Goal: Task Accomplishment & Management: Manage account settings

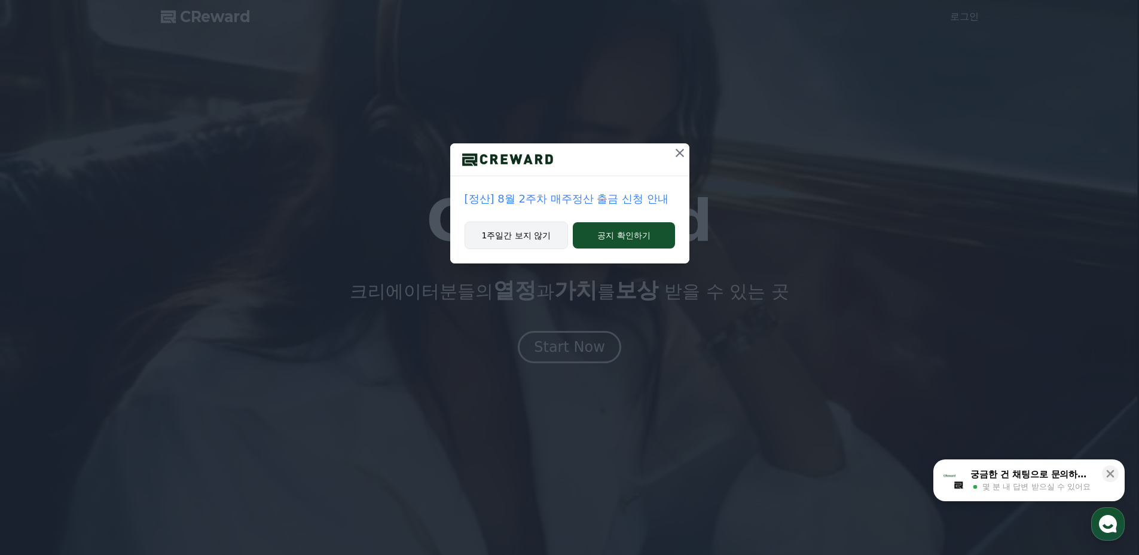
click at [522, 240] on button "1주일간 보지 않기" at bounding box center [516, 235] width 104 height 27
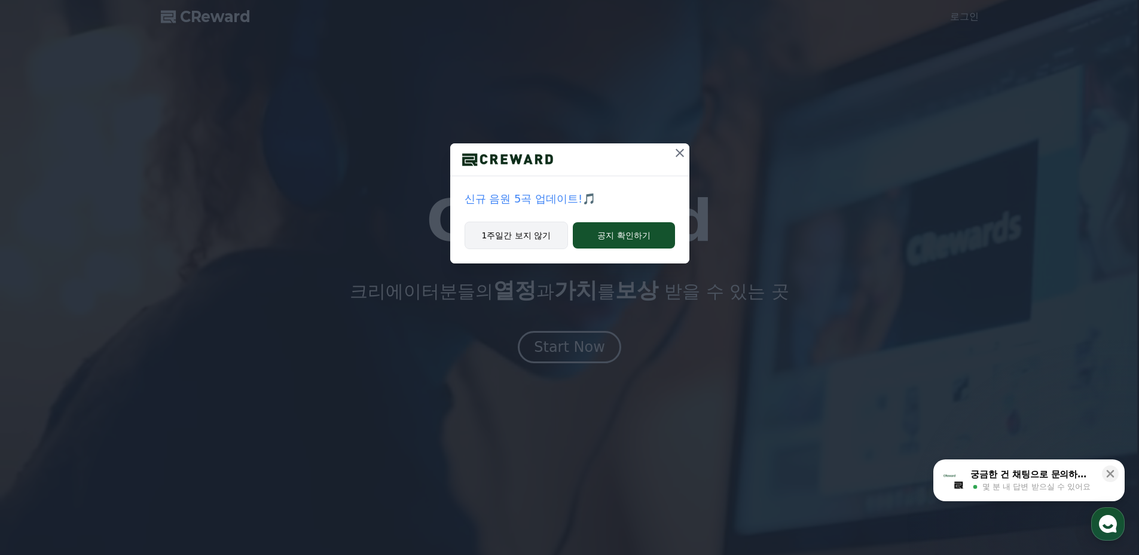
click at [522, 240] on button "1주일간 보지 않기" at bounding box center [516, 235] width 104 height 27
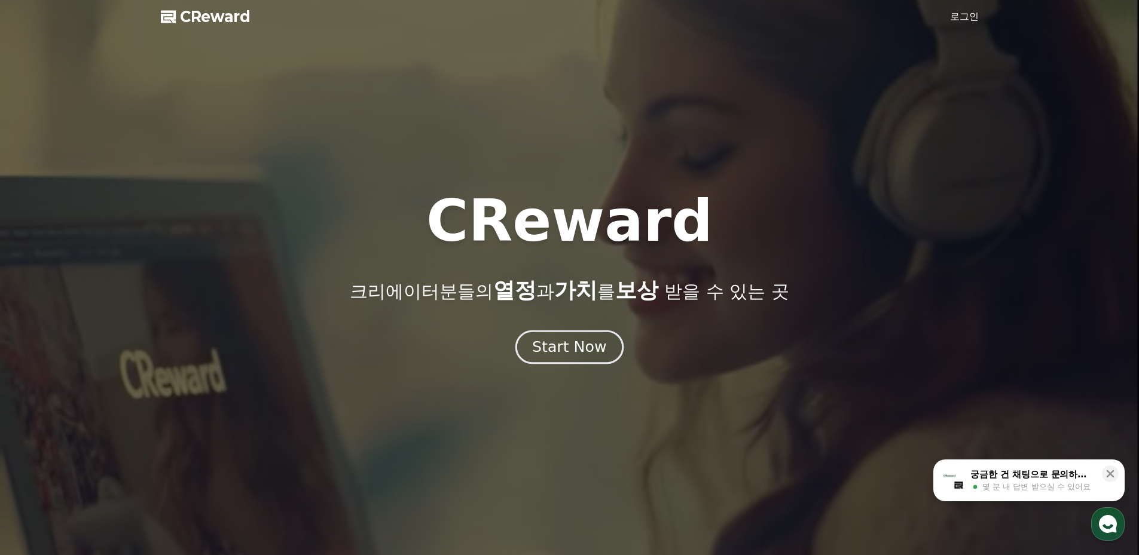
click at [599, 343] on div "Start Now" at bounding box center [569, 347] width 74 height 20
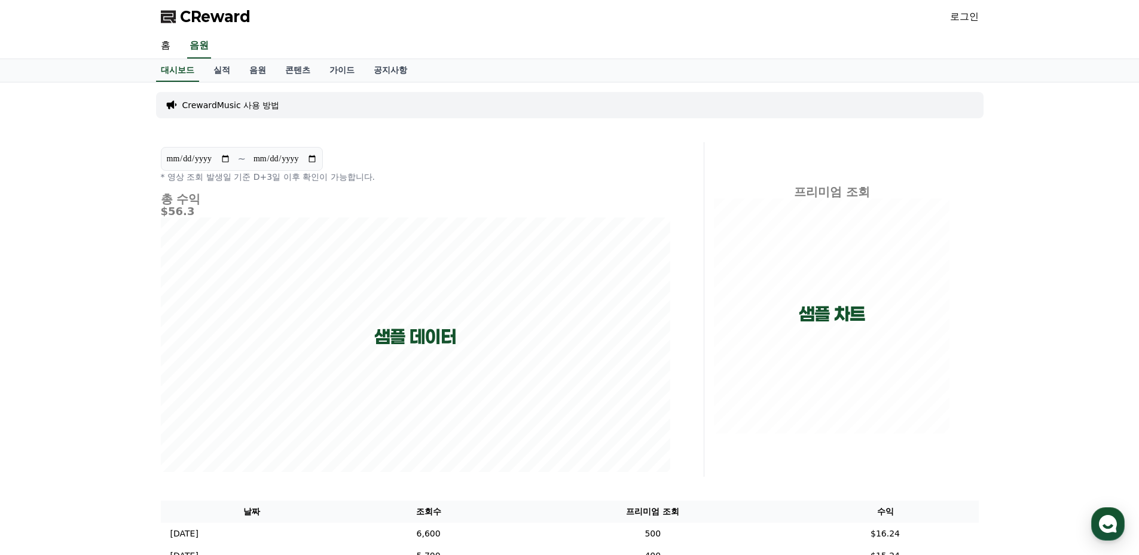
click at [965, 13] on link "로그인" at bounding box center [964, 17] width 29 height 14
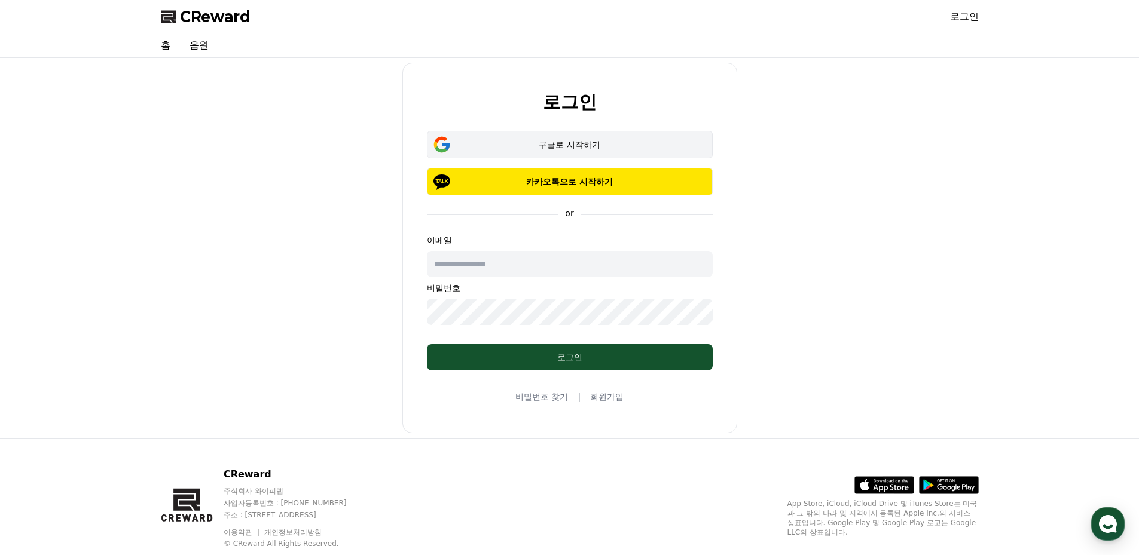
click at [593, 148] on div "구글로 시작하기" at bounding box center [569, 145] width 251 height 12
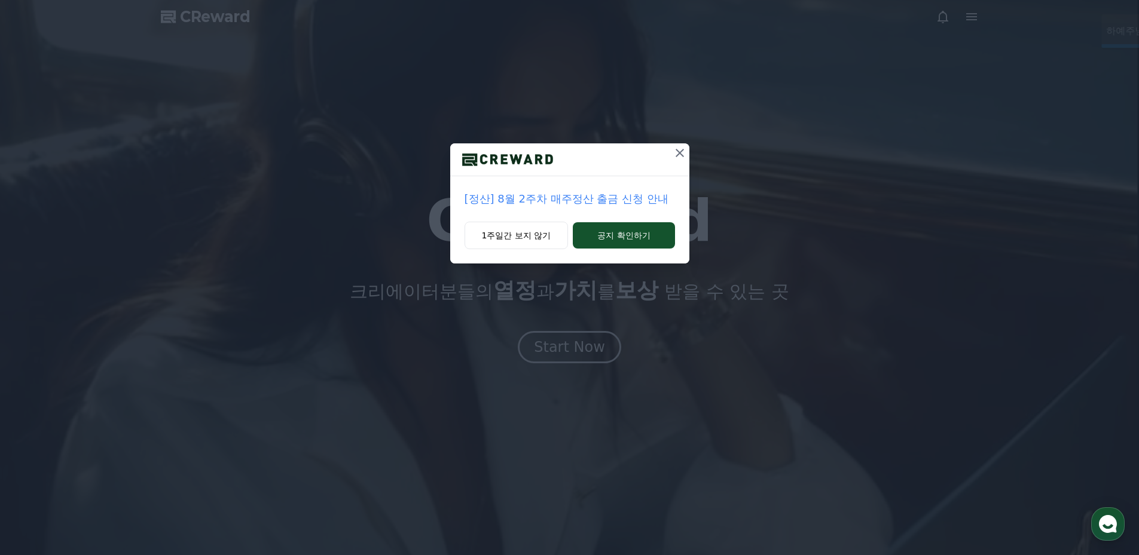
click at [573, 351] on div "[정산] 8월 2주차 매주정산 출금 신청 안내 1주일간 보지 않기 공지 확인하기" at bounding box center [569, 277] width 1139 height 555
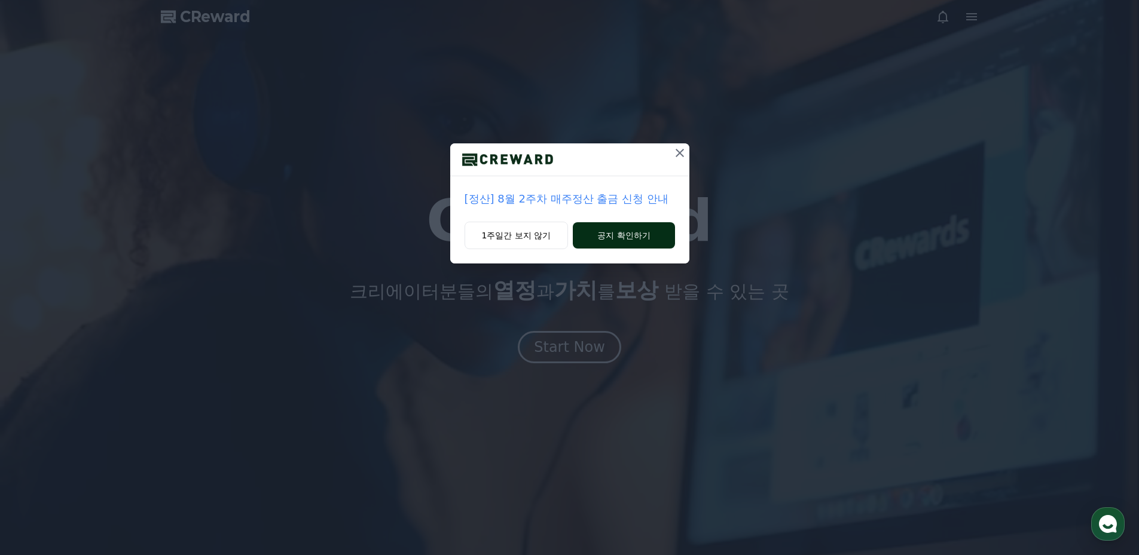
click at [603, 236] on button "공지 확인하기" at bounding box center [624, 235] width 102 height 26
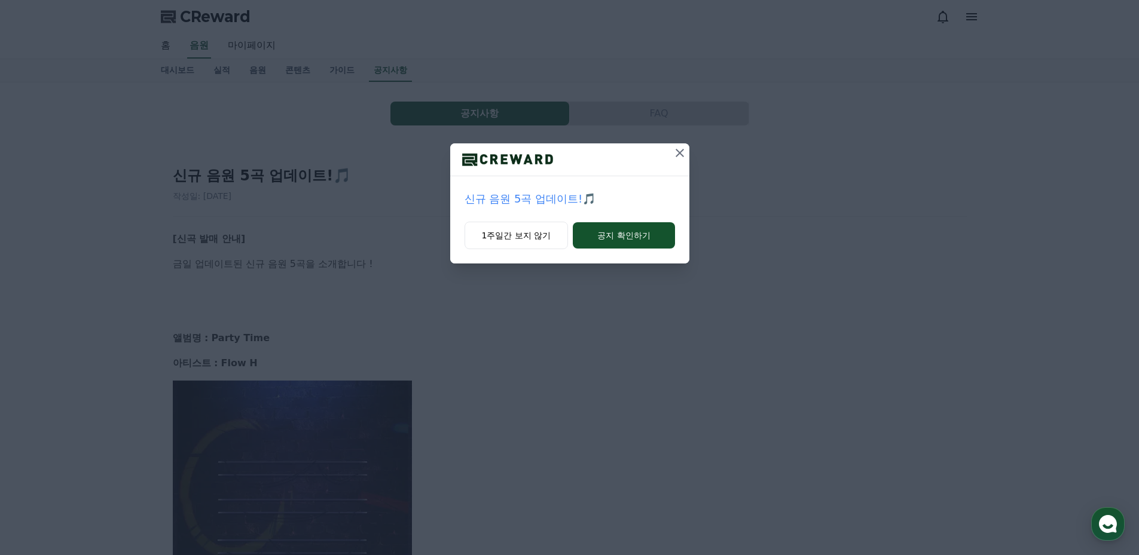
click at [680, 154] on icon at bounding box center [679, 153] width 8 height 8
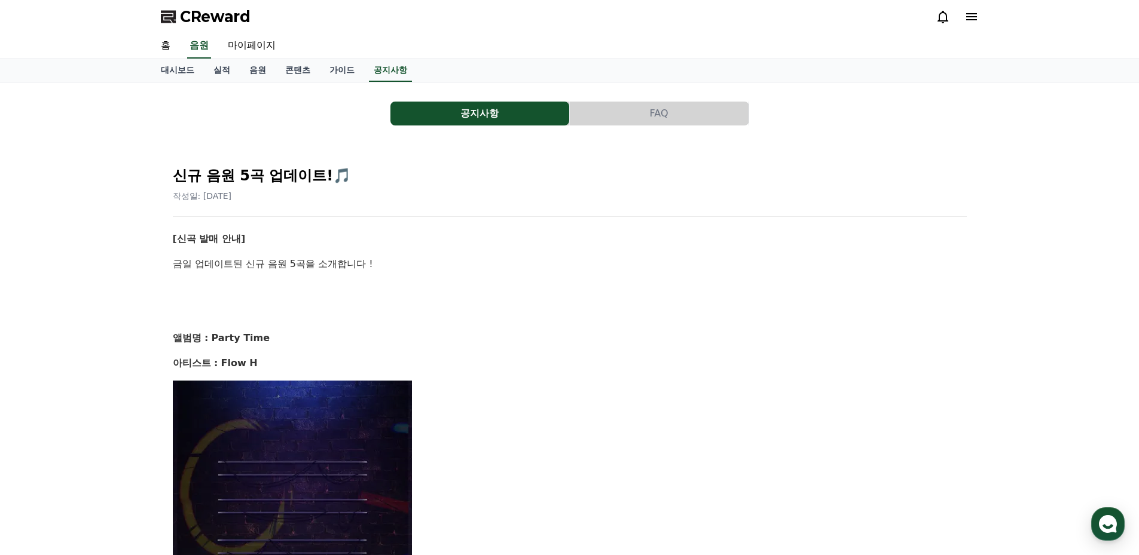
click at [657, 242] on p "[신곡 발매 안내]" at bounding box center [570, 239] width 794 height 16
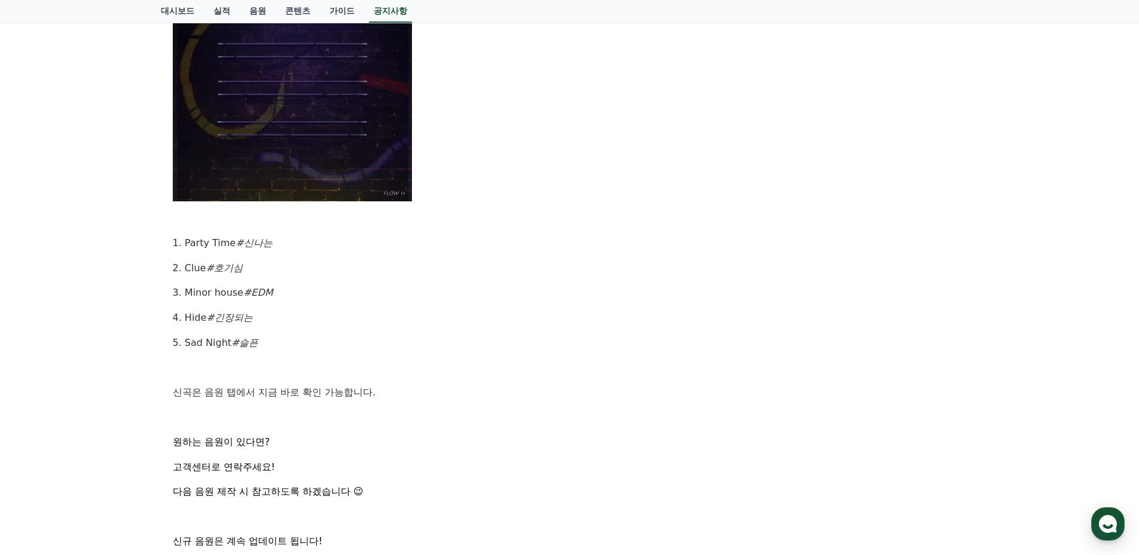
scroll to position [671, 0]
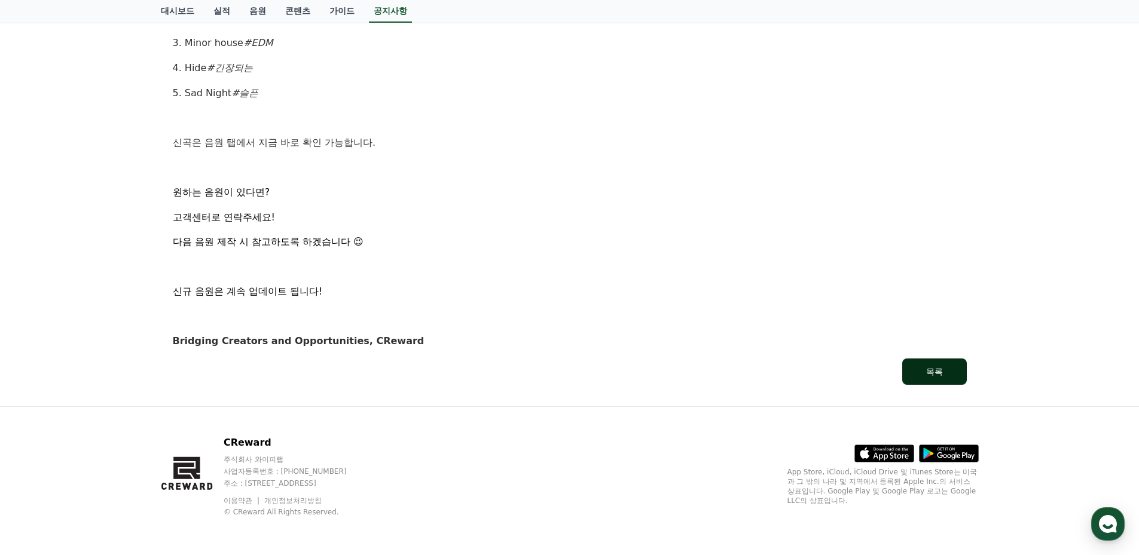
click at [937, 369] on div "목록" at bounding box center [934, 372] width 17 height 12
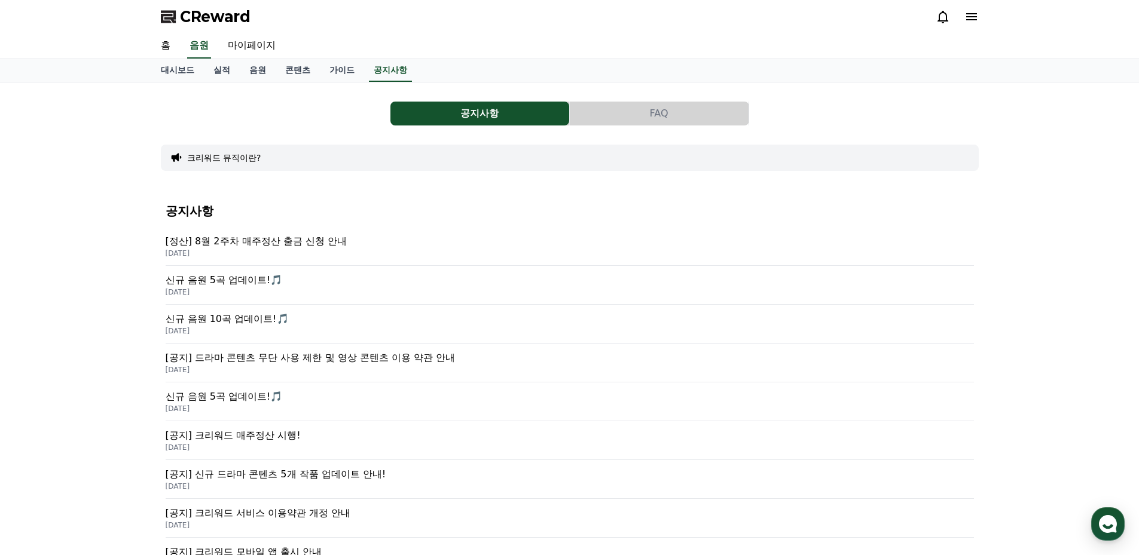
scroll to position [120, 0]
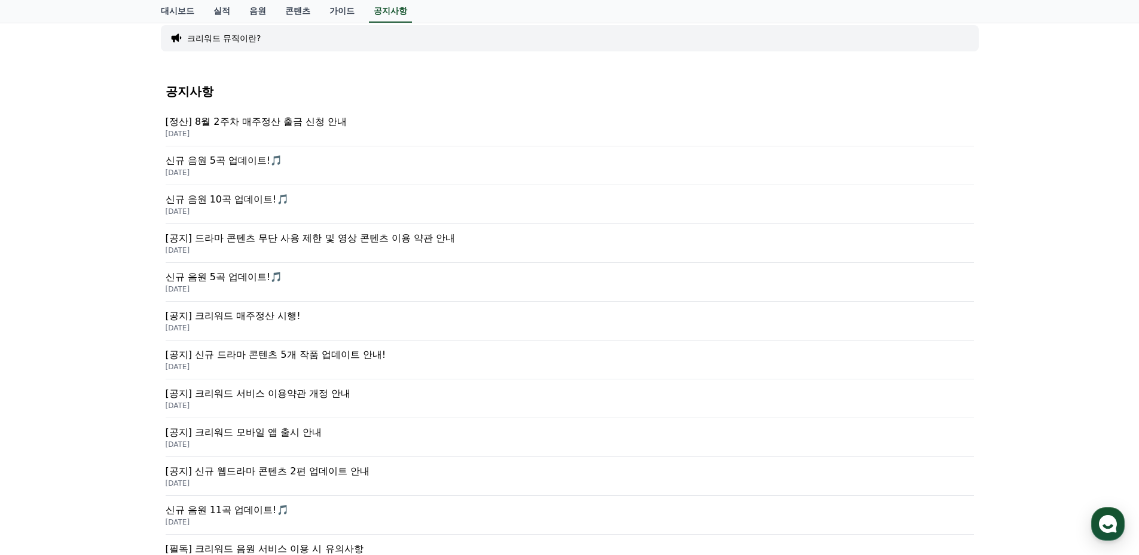
click at [251, 200] on p "신규 음원 10곡 업데이트!🎵" at bounding box center [570, 199] width 808 height 14
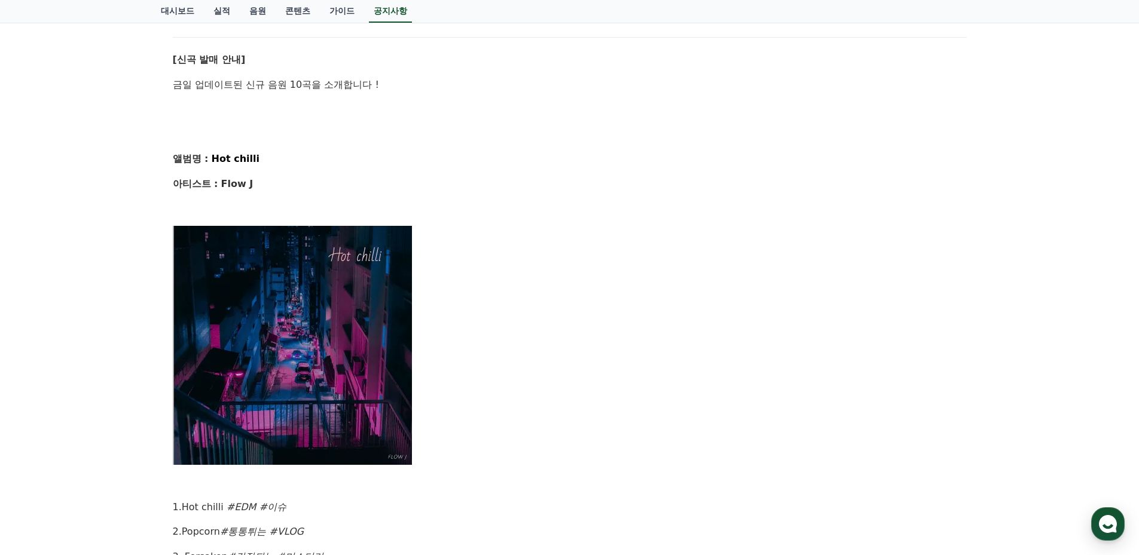
click at [747, 307] on p at bounding box center [570, 345] width 794 height 239
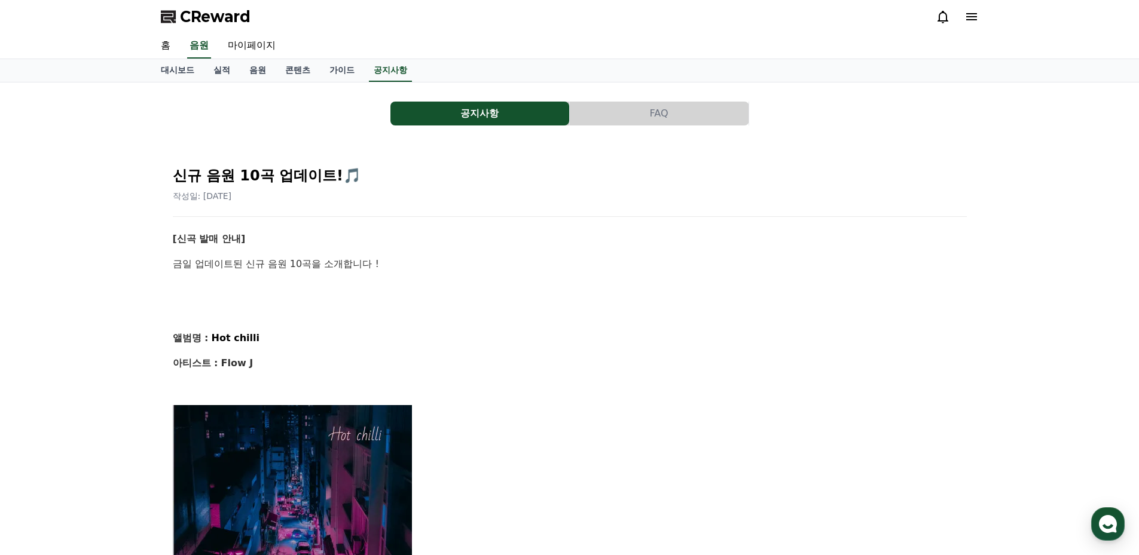
click at [967, 19] on icon at bounding box center [971, 17] width 14 height 14
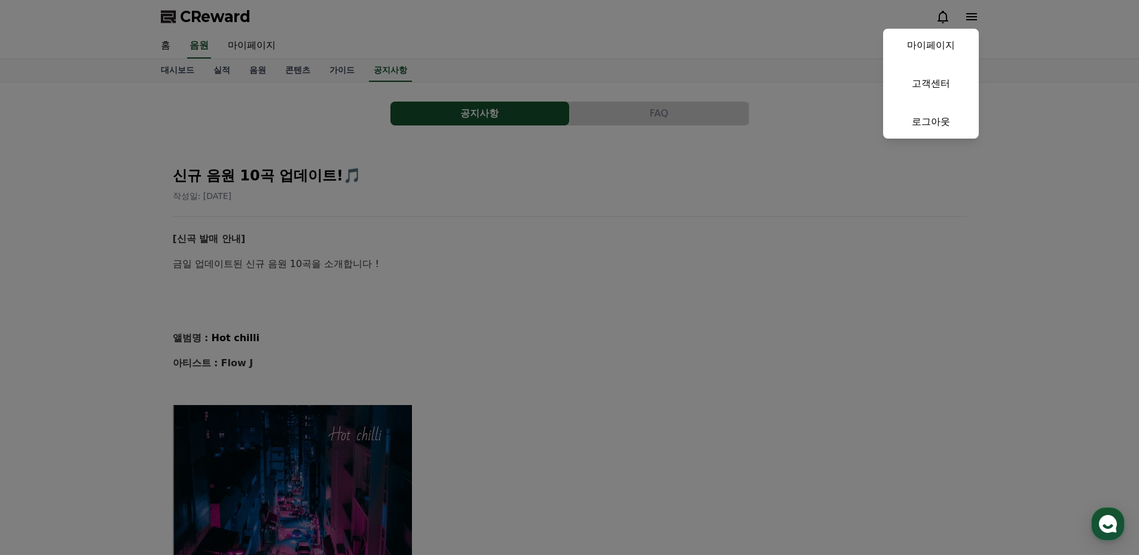
click at [967, 19] on button "close" at bounding box center [569, 277] width 1139 height 555
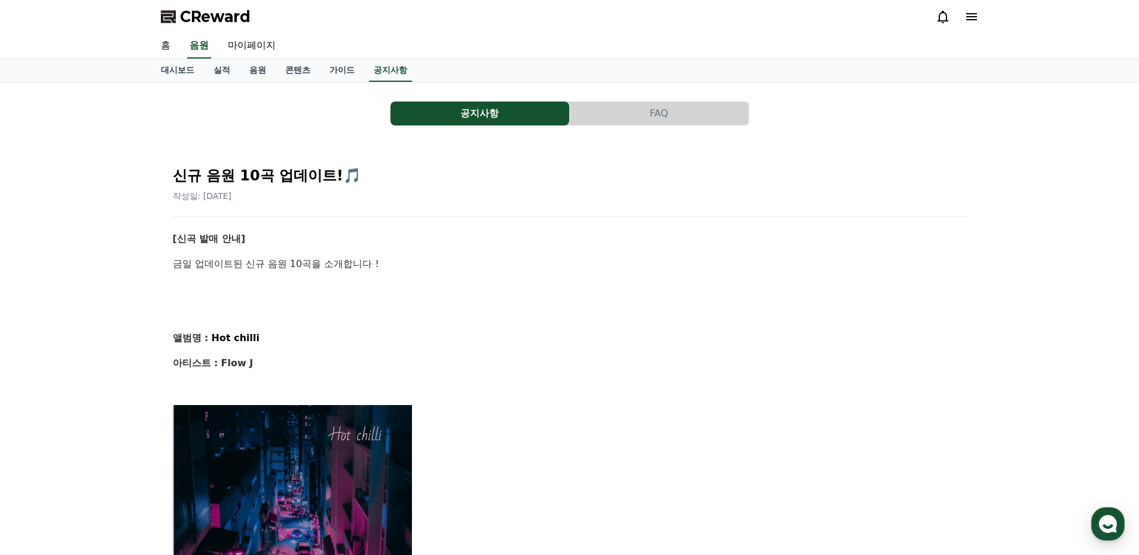
click at [166, 47] on link "홈" at bounding box center [165, 45] width 29 height 25
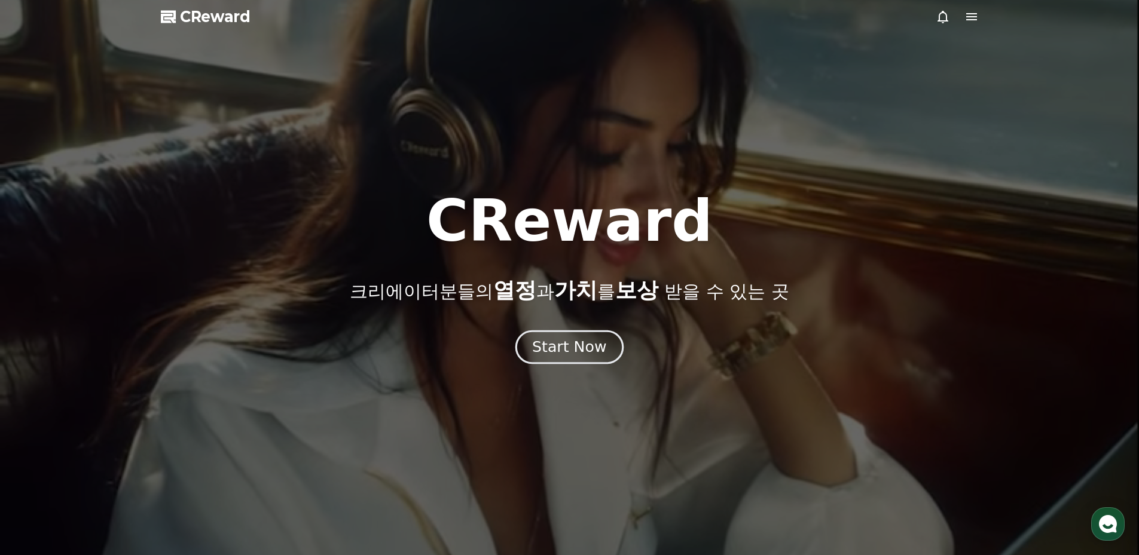
click at [579, 349] on div "Start Now" at bounding box center [569, 347] width 74 height 20
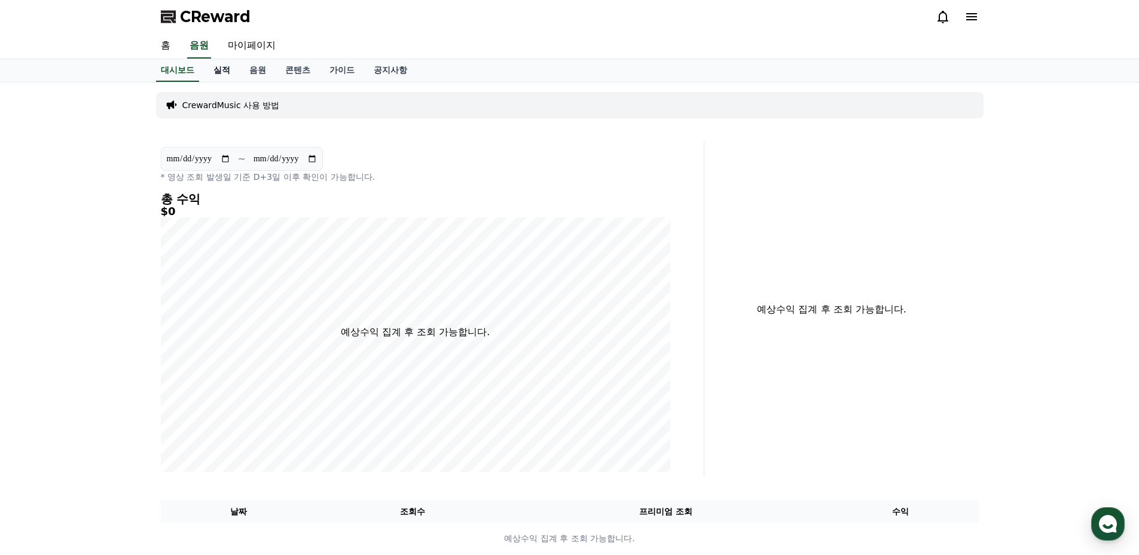
click at [222, 71] on link "실적" at bounding box center [222, 70] width 36 height 23
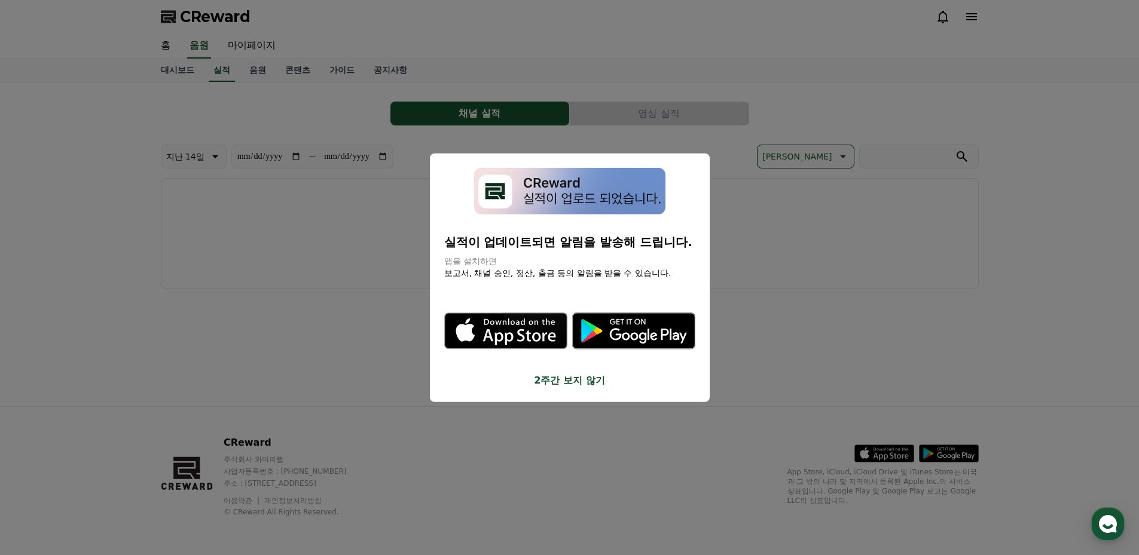
click at [343, 157] on button "close modal" at bounding box center [569, 277] width 1139 height 555
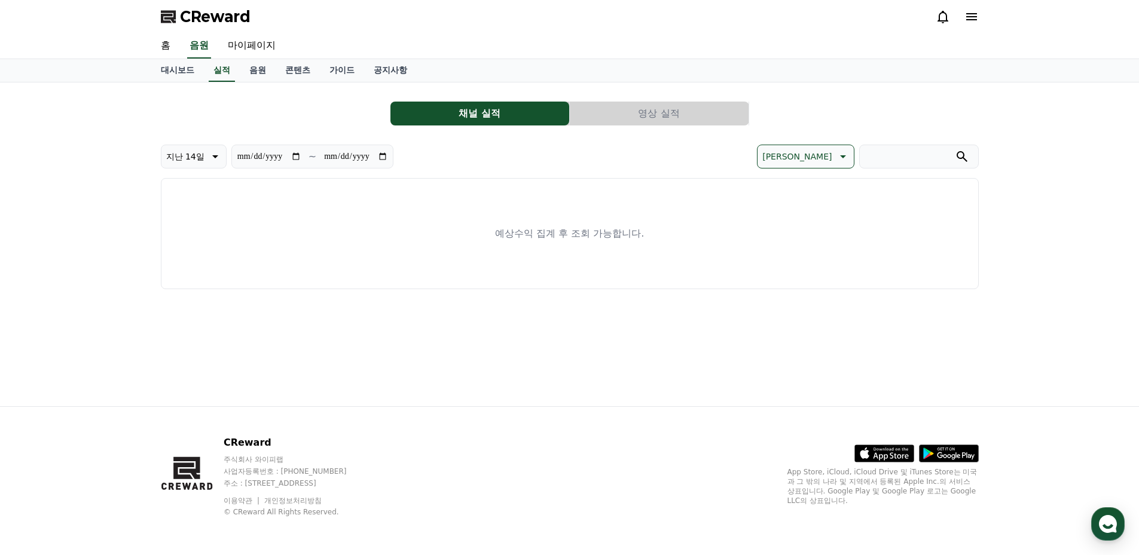
click at [636, 100] on div "**********" at bounding box center [570, 190] width 818 height 197
click at [638, 107] on button "영상 실적" at bounding box center [659, 114] width 179 height 24
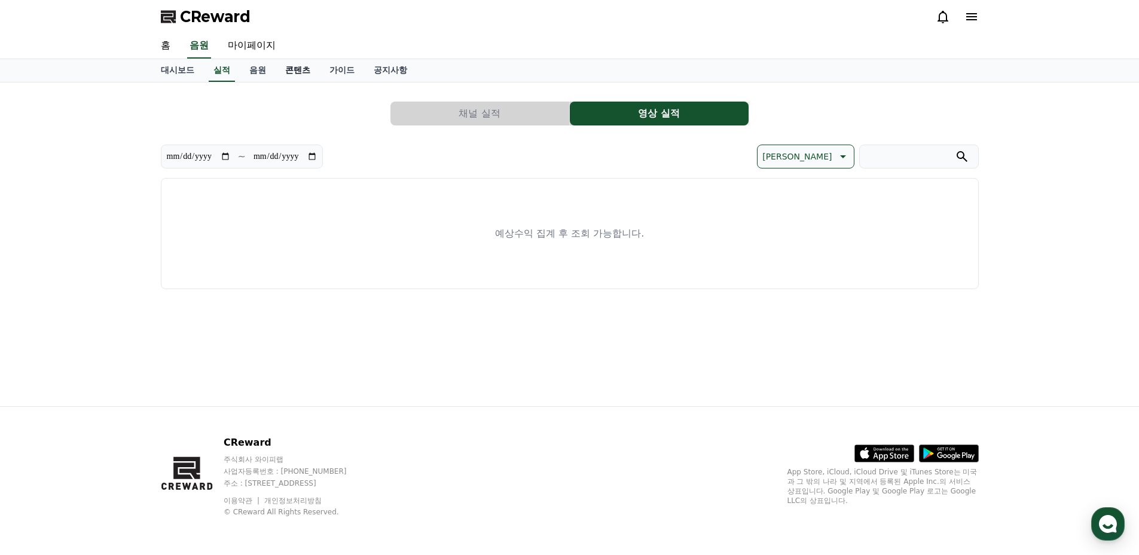
click at [293, 70] on link "콘텐츠" at bounding box center [298, 70] width 44 height 23
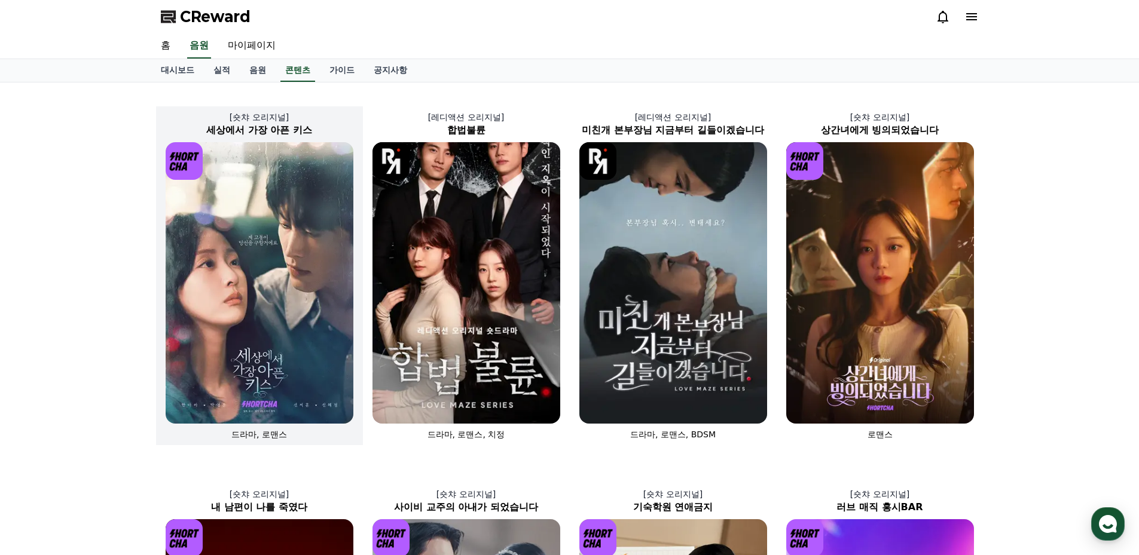
click at [237, 218] on img at bounding box center [260, 283] width 188 height 282
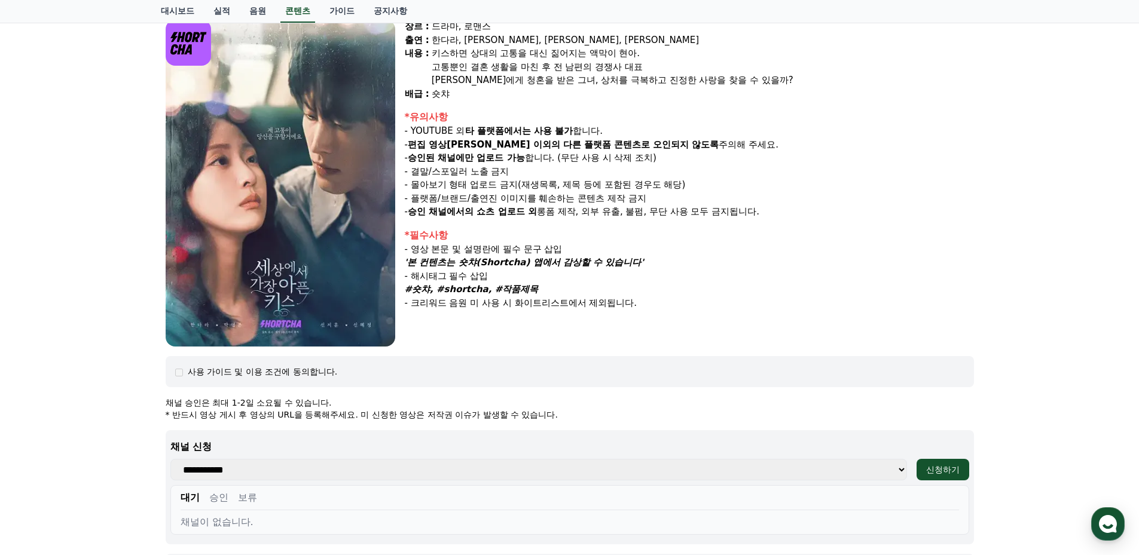
scroll to position [288, 0]
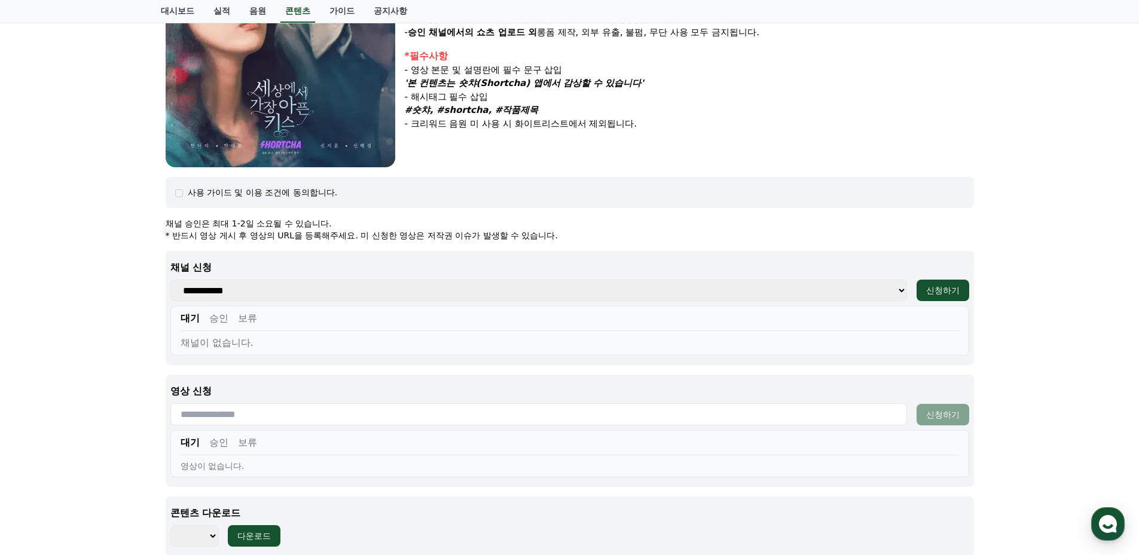
click at [762, 292] on select "**********" at bounding box center [538, 291] width 736 height 22
click at [934, 291] on div "신청하기" at bounding box center [942, 291] width 33 height 12
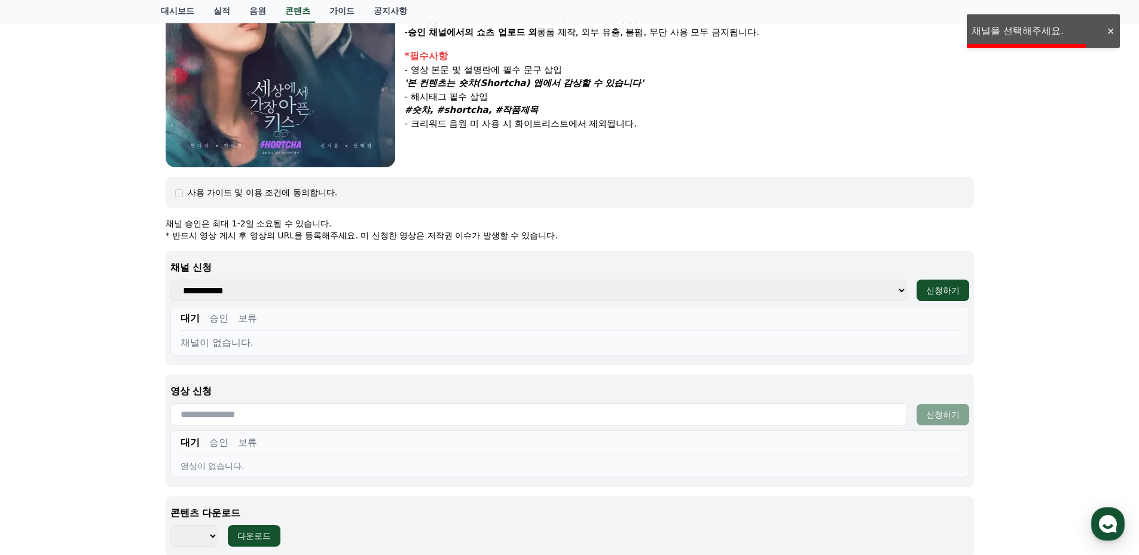
click at [998, 33] on div "세상에서 가장 아픈 키스 장르 : 드라마, 로맨스 출연 : 한다라, [PERSON_NAME], [PERSON_NAME], [PERSON_NAM…" at bounding box center [569, 185] width 1139 height 781
click at [314, 288] on select "**********" at bounding box center [538, 291] width 736 height 22
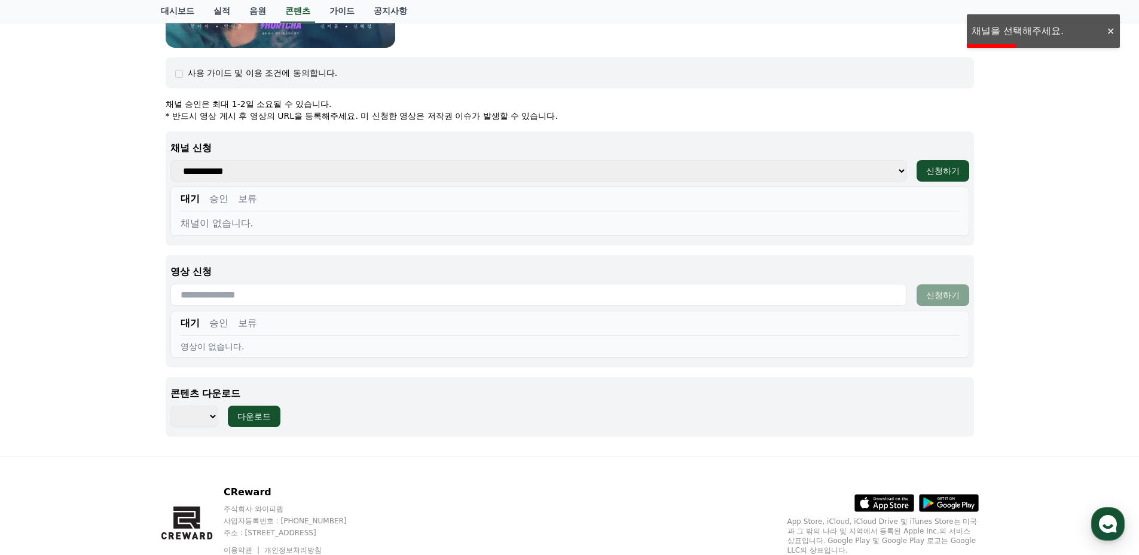
scroll to position [457, 0]
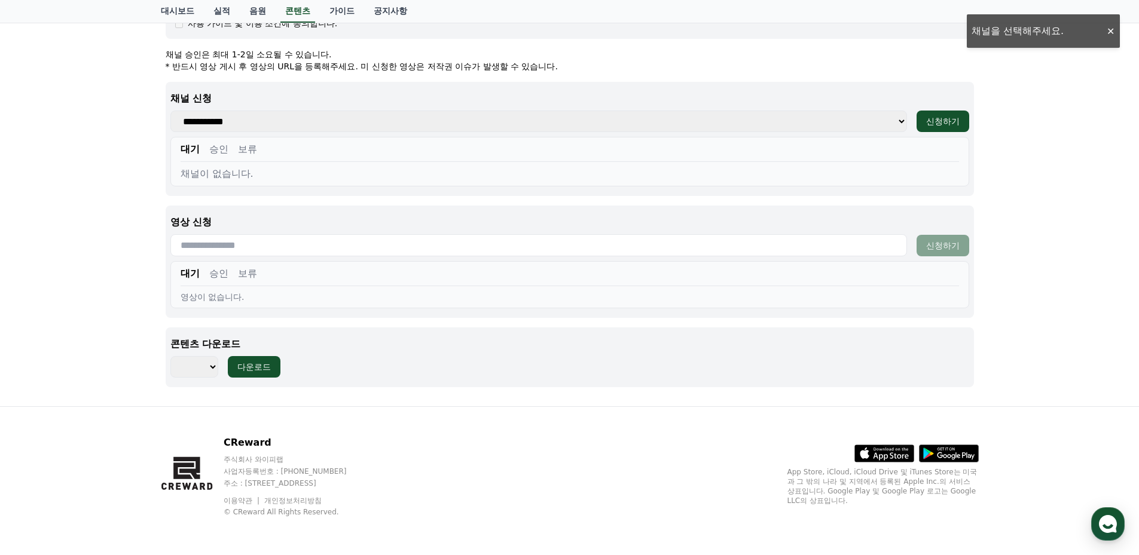
click at [215, 365] on select "*** ***" at bounding box center [194, 367] width 48 height 22
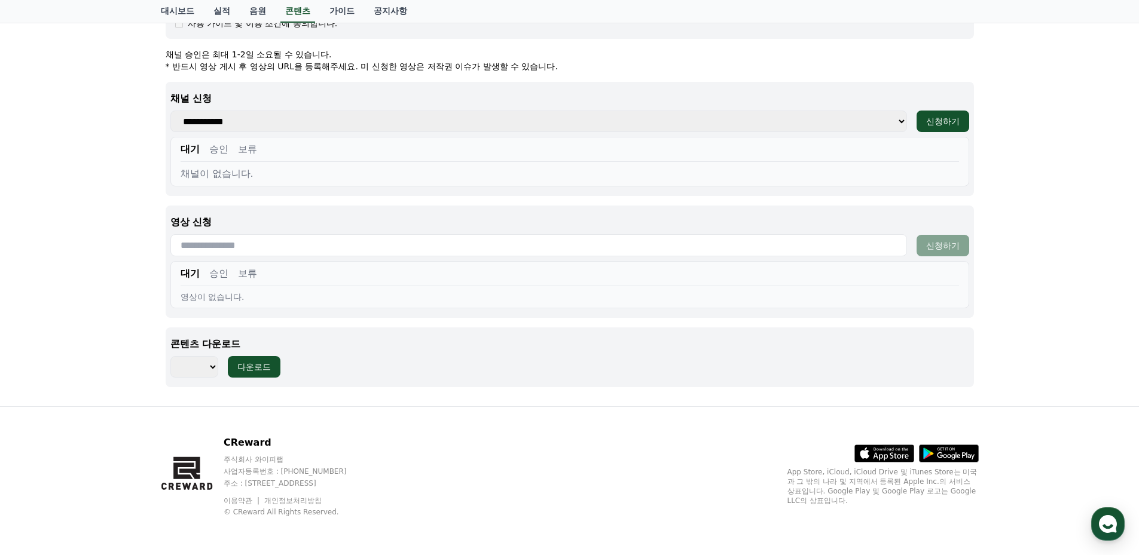
select select "**********"
click at [170, 356] on select "*** ***" at bounding box center [194, 367] width 48 height 22
click at [411, 341] on p "콘텐츠 다운로드" at bounding box center [569, 344] width 799 height 14
click at [1025, 252] on div "세상에서 가장 아픈 키스 장르 : 드라마, 로맨스 출연 : 한다라, [PERSON_NAME], [PERSON_NAME], [PERSON_NAM…" at bounding box center [569, 16] width 1139 height 781
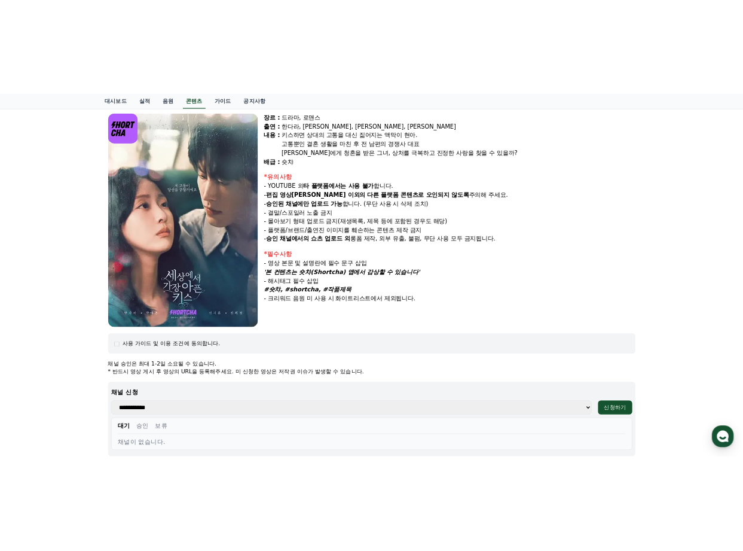
scroll to position [0, 0]
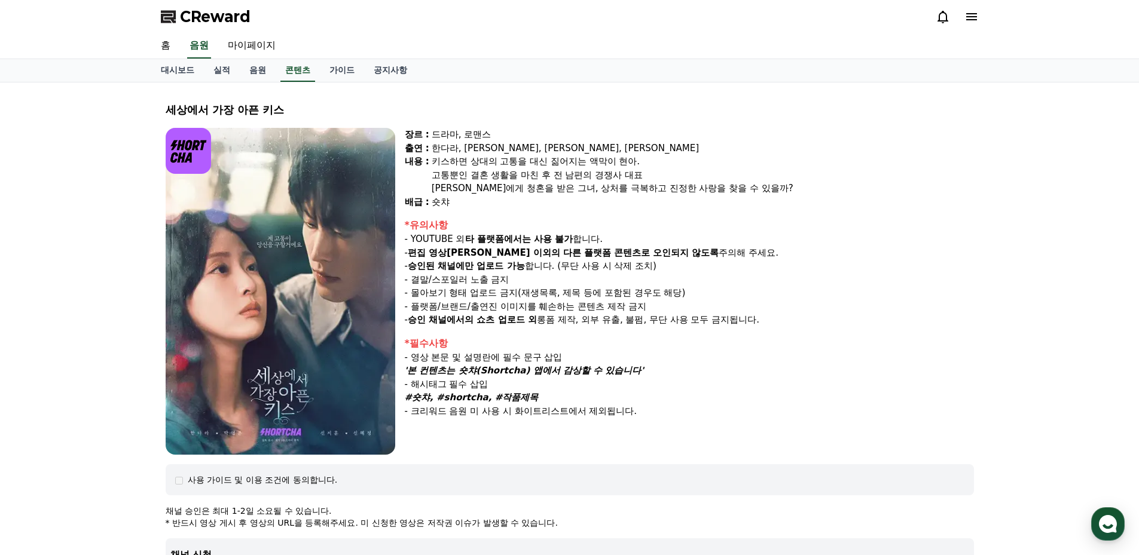
click at [972, 12] on icon at bounding box center [971, 17] width 14 height 14
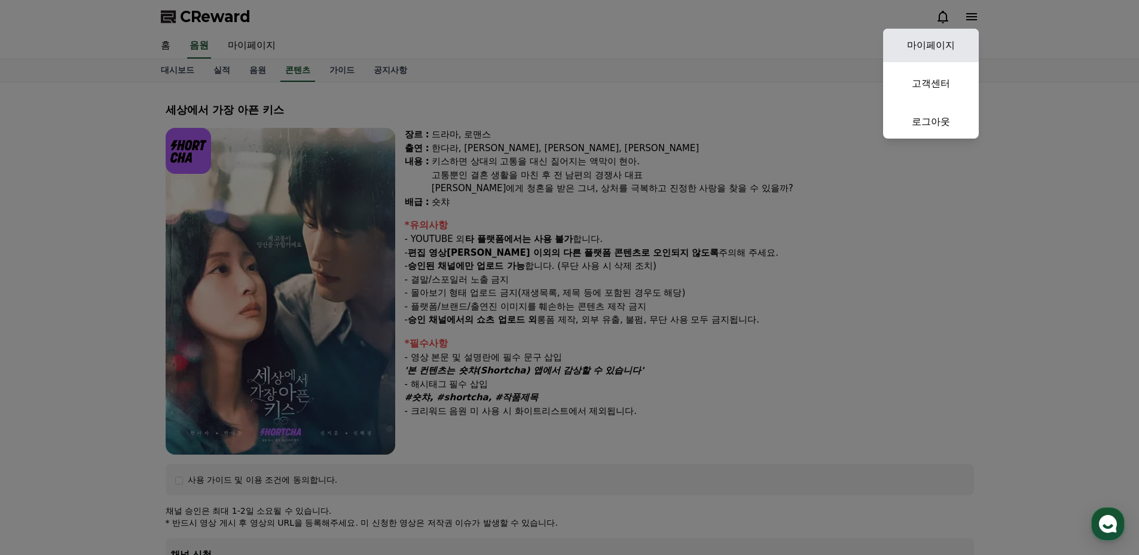
click at [948, 45] on link "마이페이지" at bounding box center [931, 45] width 96 height 33
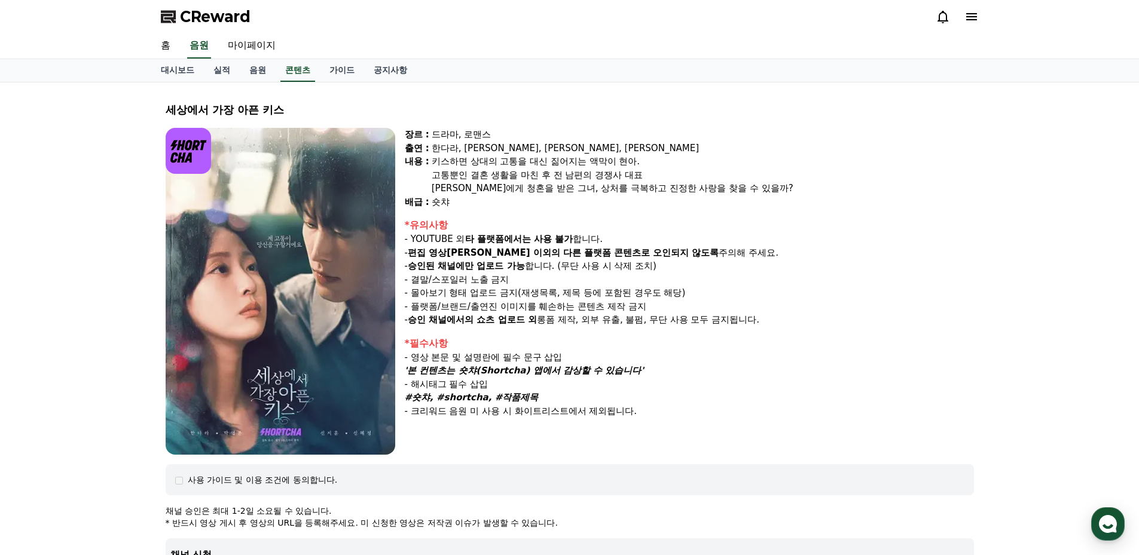
select select "**********"
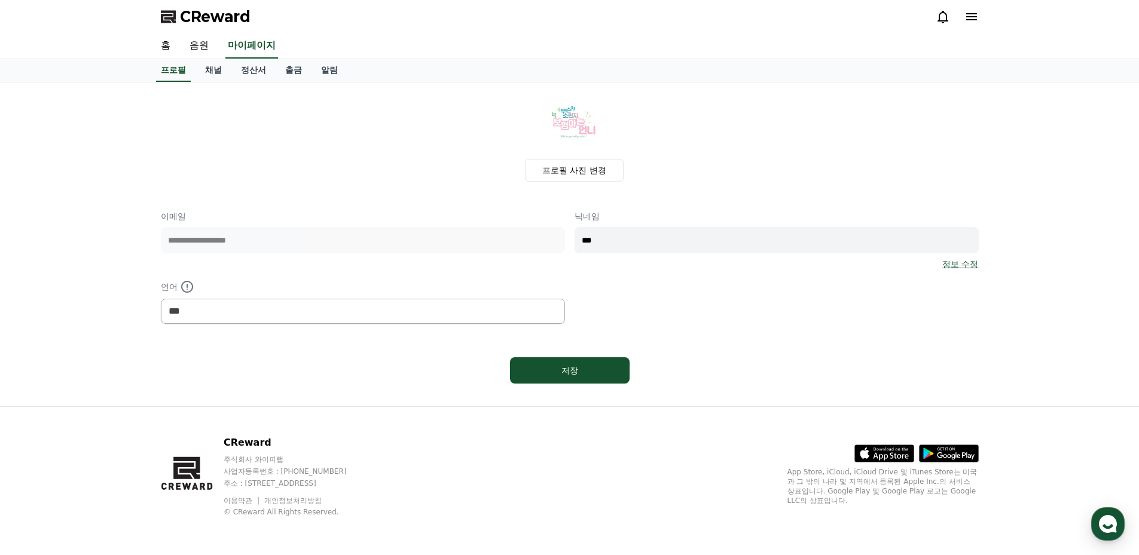
drag, startPoint x: 828, startPoint y: 302, endPoint x: 810, endPoint y: 302, distance: 17.9
click at [828, 302] on div "**********" at bounding box center [570, 267] width 818 height 114
click at [221, 73] on link "채널" at bounding box center [213, 70] width 36 height 23
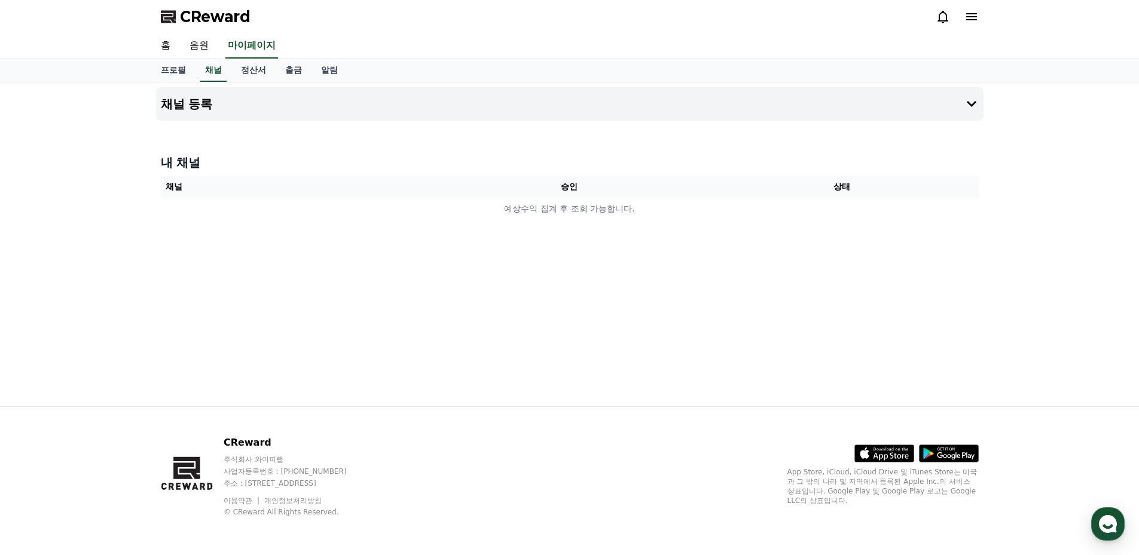
click at [968, 18] on icon at bounding box center [971, 17] width 14 height 14
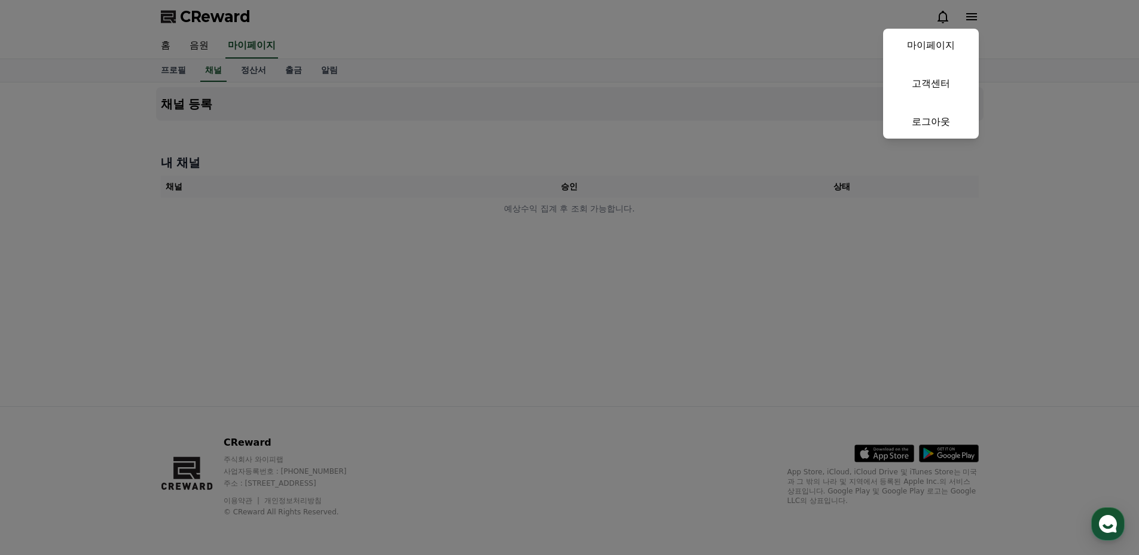
click at [924, 50] on link "마이페이지" at bounding box center [931, 45] width 96 height 33
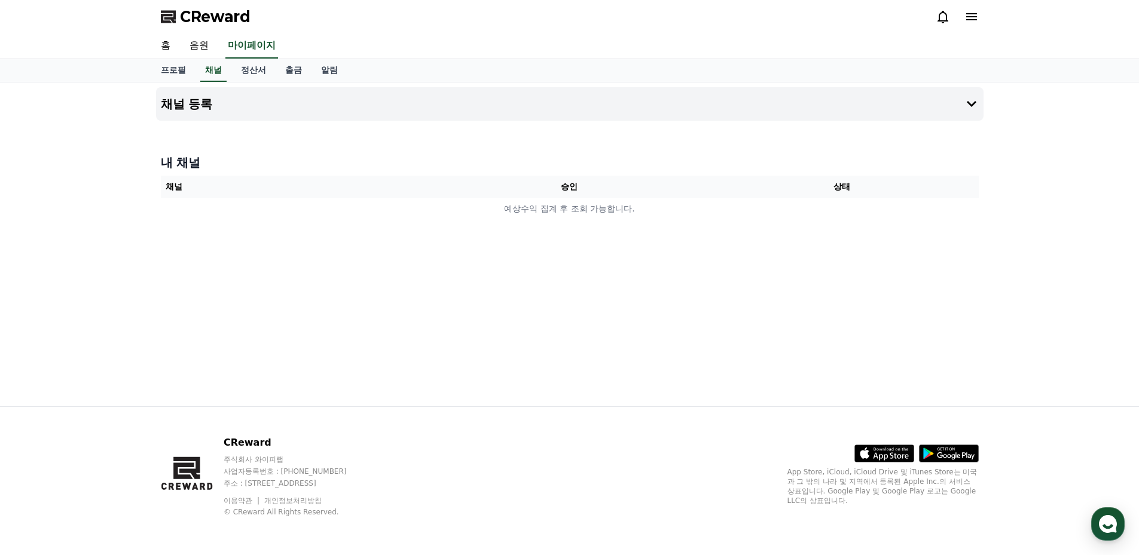
select select "**********"
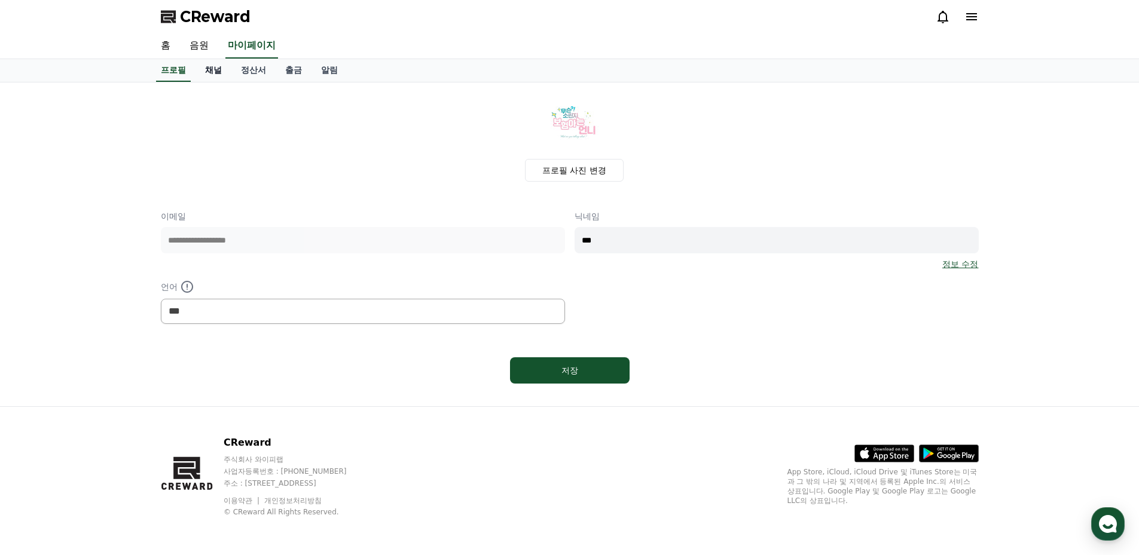
click at [216, 74] on link "채널" at bounding box center [213, 70] width 36 height 23
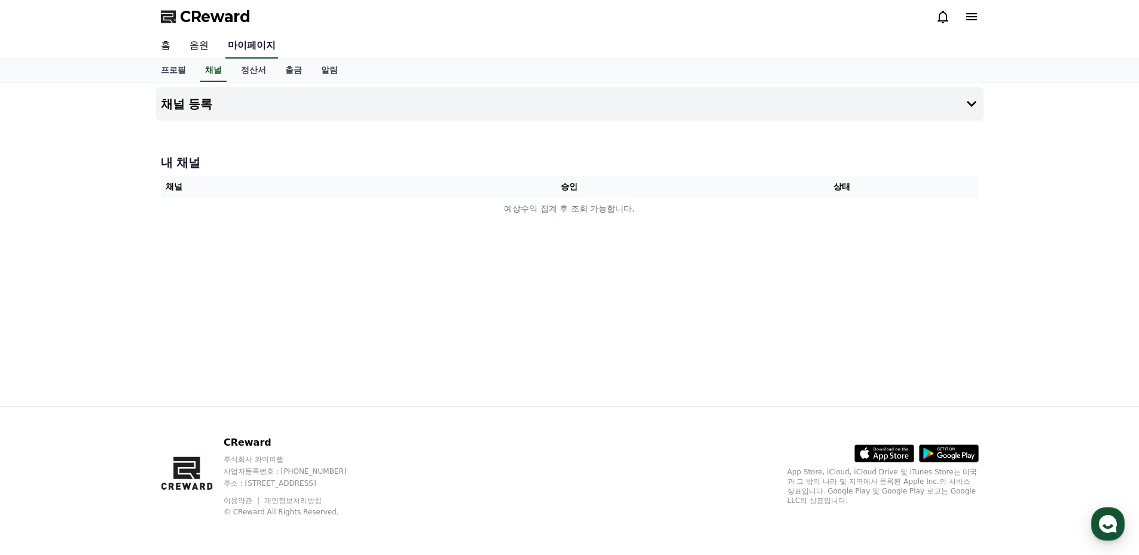
click at [240, 48] on link "마이페이지" at bounding box center [251, 45] width 53 height 25
select select "**********"
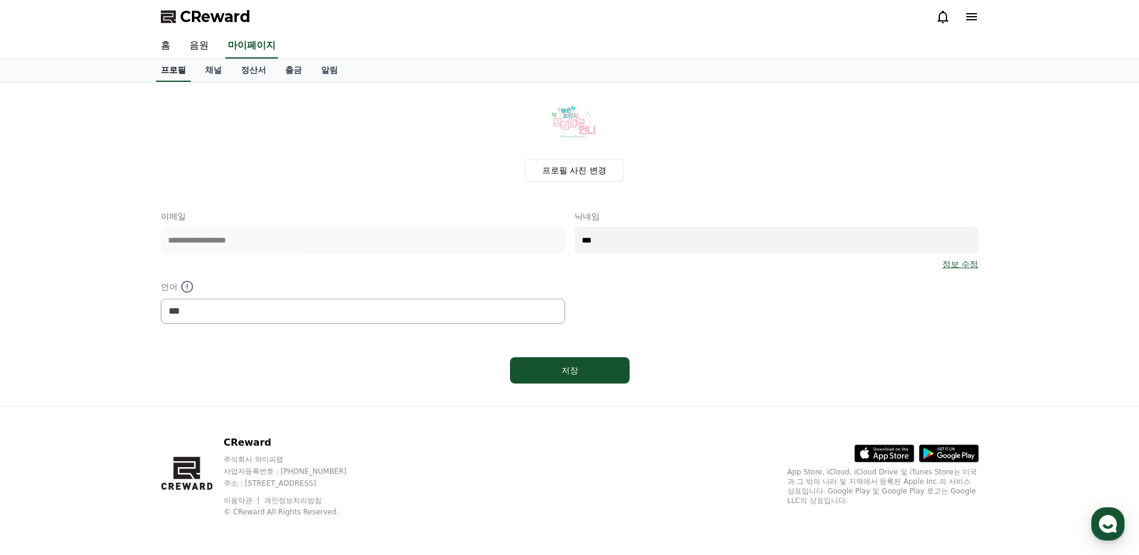
click at [182, 73] on link "프로필" at bounding box center [173, 70] width 35 height 23
click at [216, 72] on link "채널" at bounding box center [213, 70] width 36 height 23
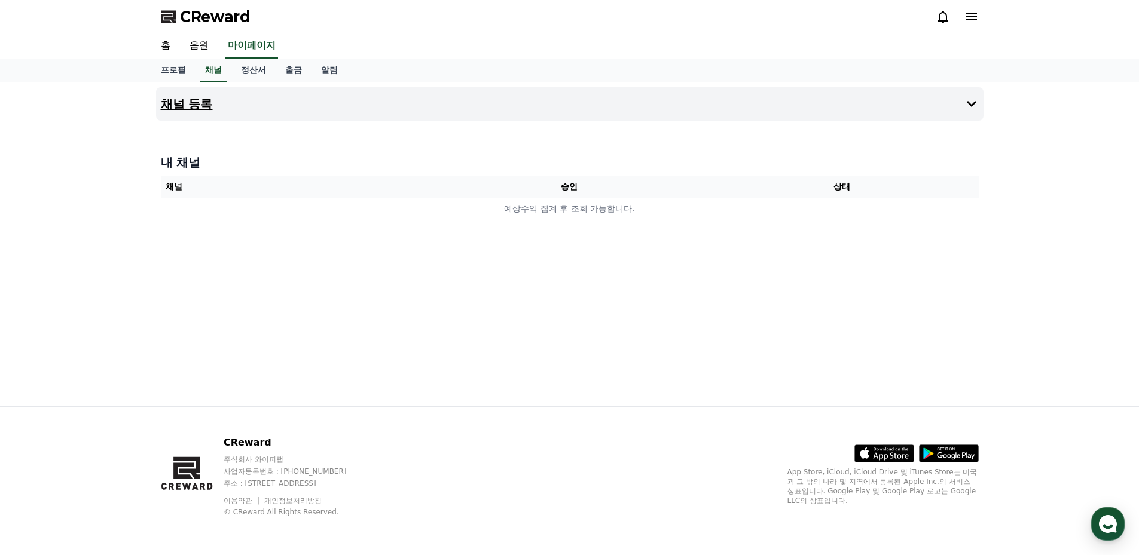
click at [218, 100] on button "채널 등록" at bounding box center [569, 103] width 827 height 33
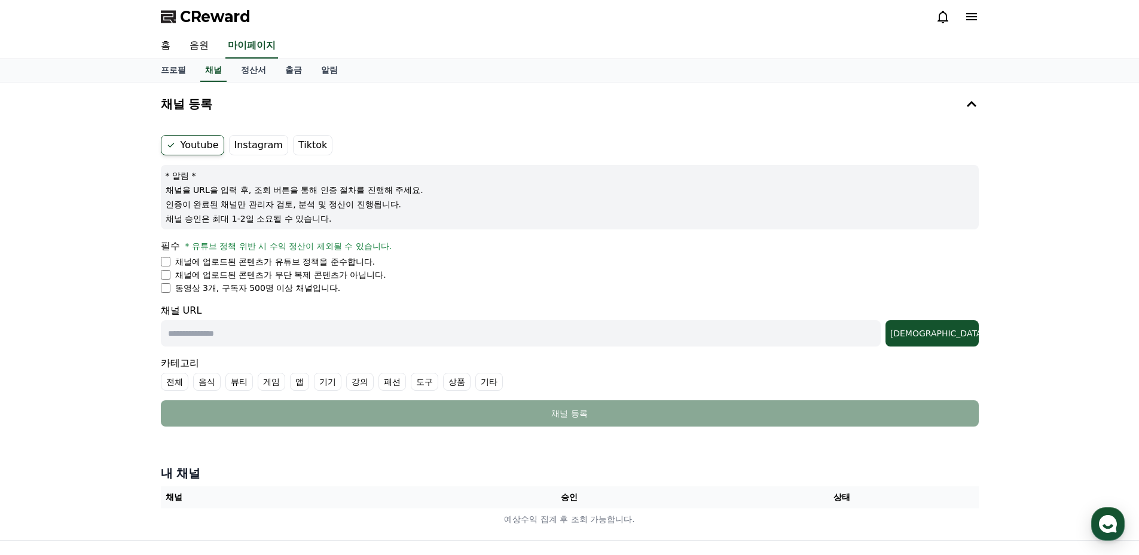
click at [203, 145] on label "Youtube" at bounding box center [192, 145] width 63 height 20
click at [164, 334] on input "text" at bounding box center [521, 333] width 720 height 26
click at [195, 335] on input "text" at bounding box center [521, 333] width 720 height 26
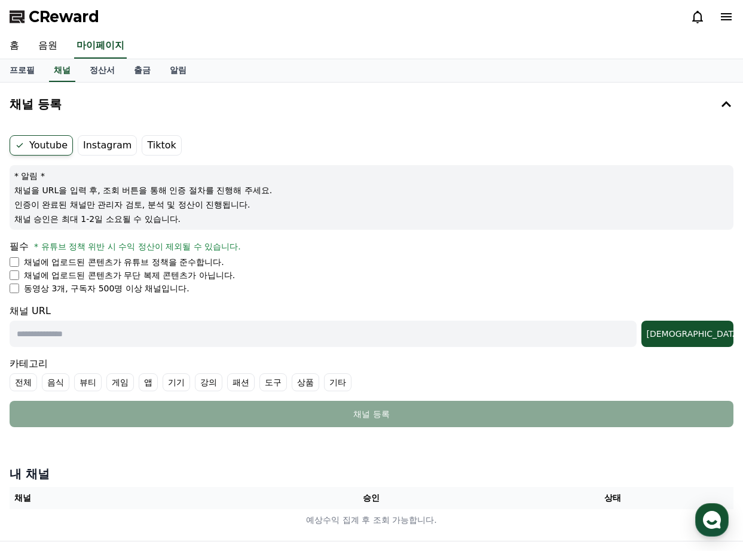
click at [62, 334] on input "text" at bounding box center [323, 333] width 627 height 26
paste input "**********"
click at [701, 336] on div "[DEMOGRAPHIC_DATA]" at bounding box center [687, 334] width 82 height 12
drag, startPoint x: 253, startPoint y: 333, endPoint x: -29, endPoint y: 349, distance: 282.6
click at [0, 349] on html "**********" at bounding box center [371, 344] width 743 height 689
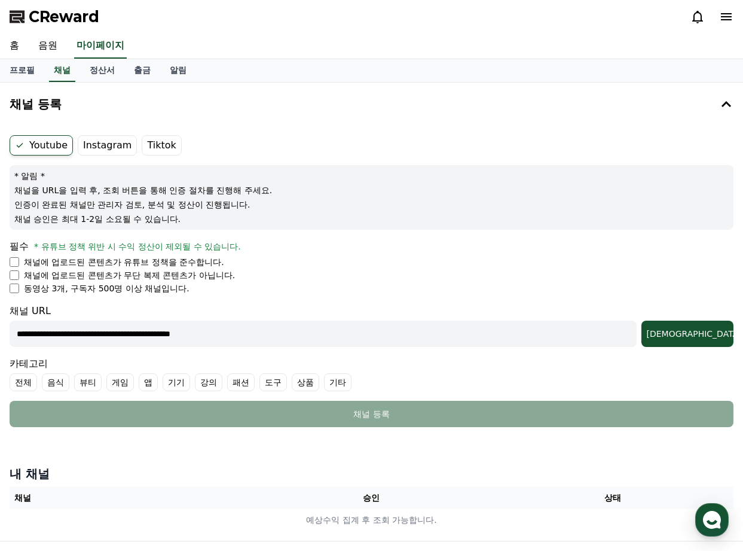
paste input "**********"
type input "**********"
click at [701, 331] on div "[DEMOGRAPHIC_DATA]" at bounding box center [687, 334] width 82 height 12
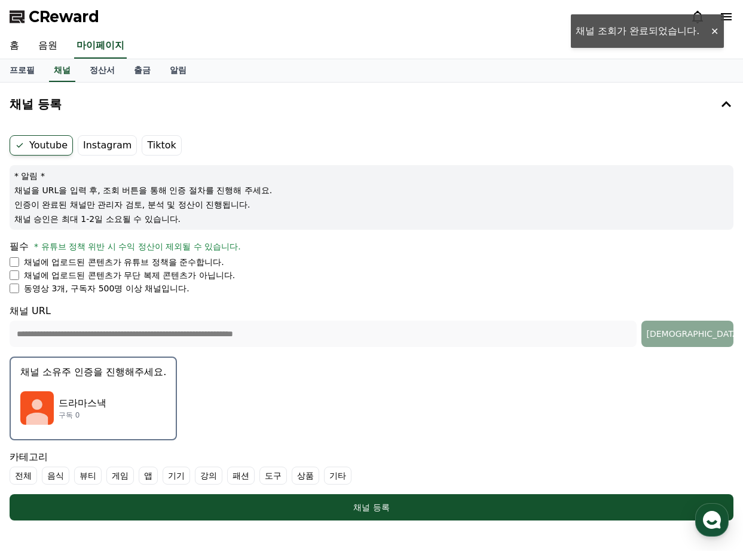
click at [380, 371] on form "**********" at bounding box center [372, 327] width 724 height 385
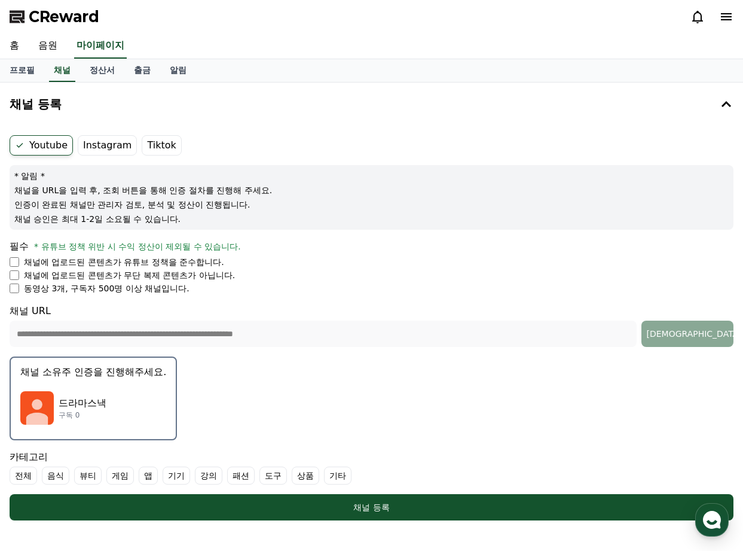
scroll to position [120, 0]
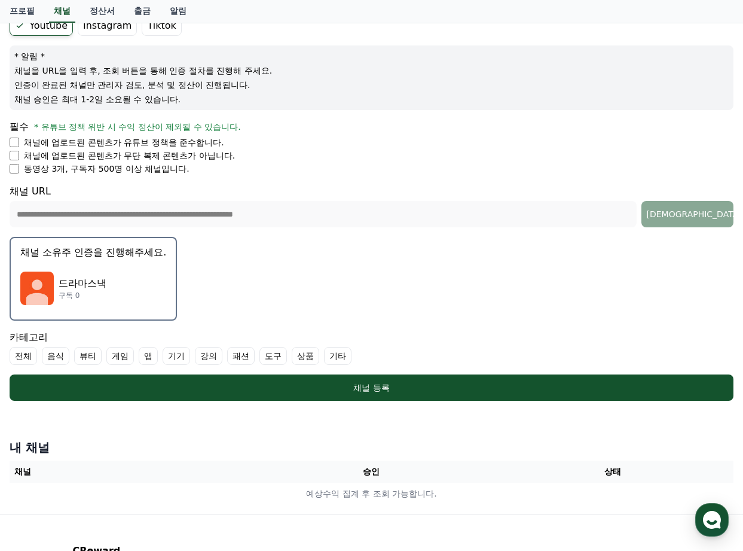
click at [106, 255] on p "채널 소유주 인증을 진행해주세요." at bounding box center [93, 252] width 146 height 14
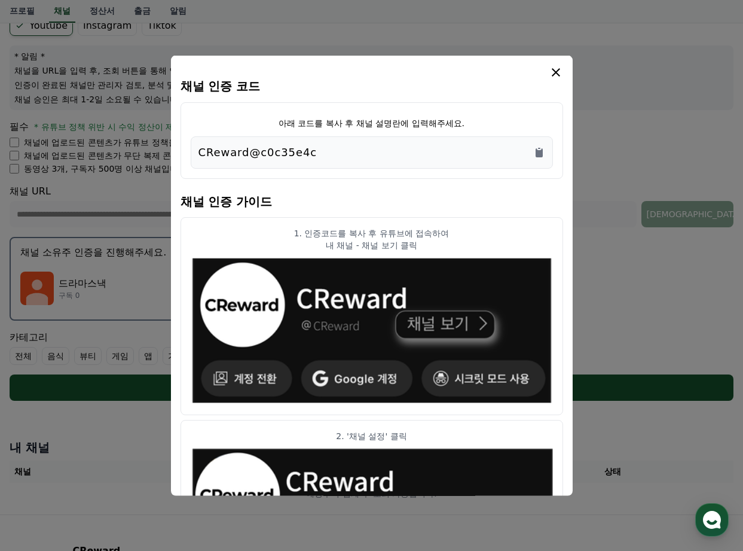
drag, startPoint x: 334, startPoint y: 154, endPoint x: 180, endPoint y: 158, distance: 154.3
click at [182, 158] on div "아래 코드를 복사 후 채널 설명란에 입력해주세요. CReward@c0c35e4c" at bounding box center [372, 140] width 383 height 77
copy p "CReward@c0c35e4c"
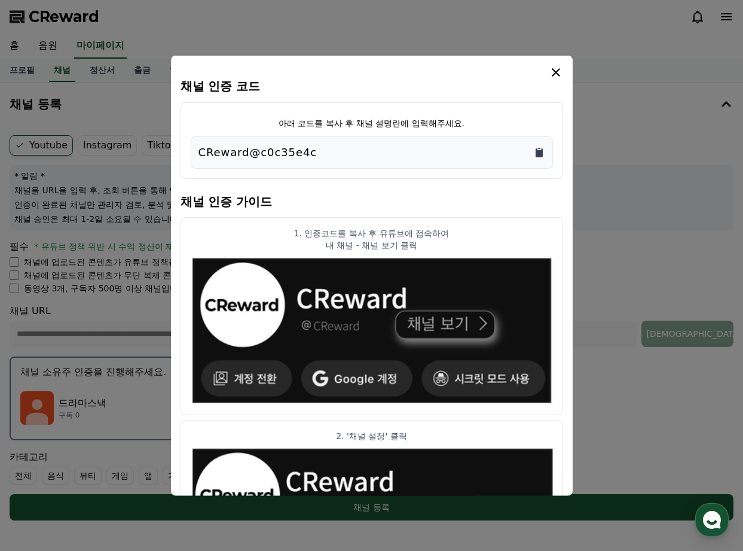
click at [537, 154] on icon "Copy to clipboard" at bounding box center [539, 152] width 7 height 9
click at [555, 72] on icon "modal" at bounding box center [556, 72] width 8 height 8
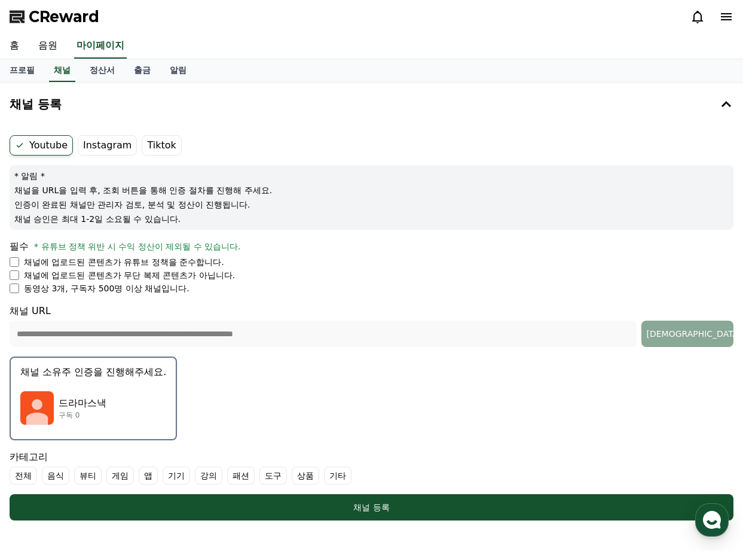
scroll to position [179, 0]
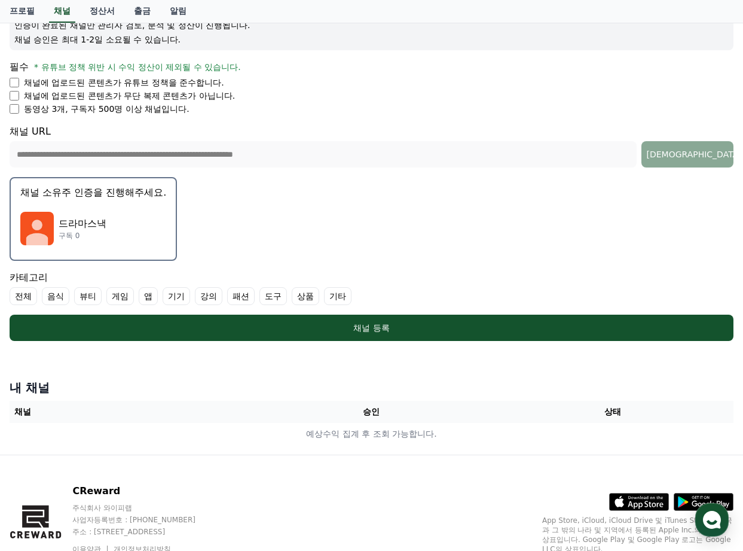
click at [97, 194] on p "채널 소유주 인증을 진행해주세요." at bounding box center [93, 192] width 146 height 14
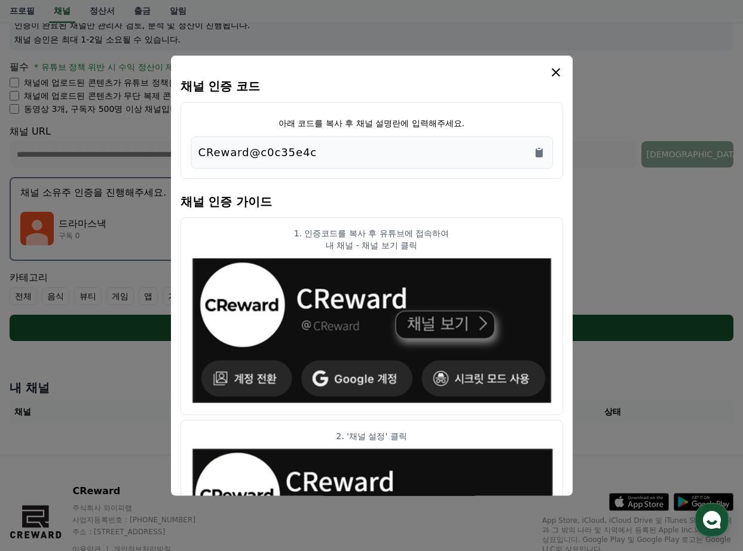
click at [111, 219] on button "close modal" at bounding box center [371, 275] width 743 height 551
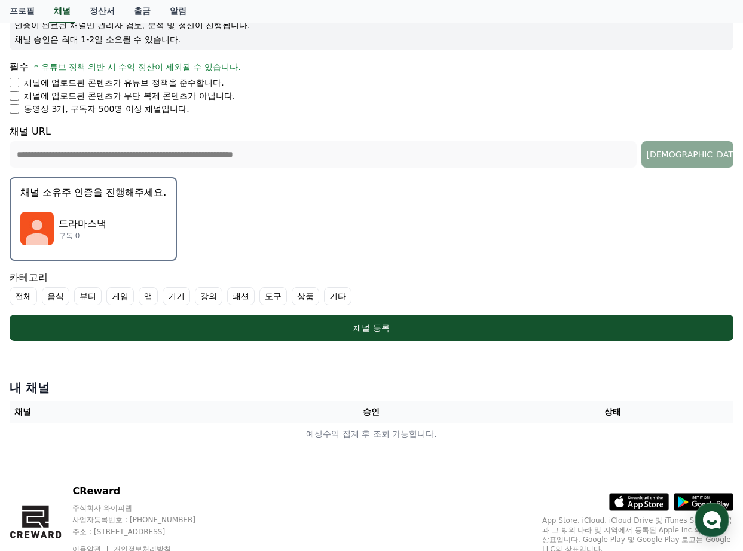
click at [146, 214] on div "드라마스낵 구독 0" at bounding box center [93, 228] width 146 height 48
click at [146, 214] on div "**********" at bounding box center [371, 131] width 733 height 447
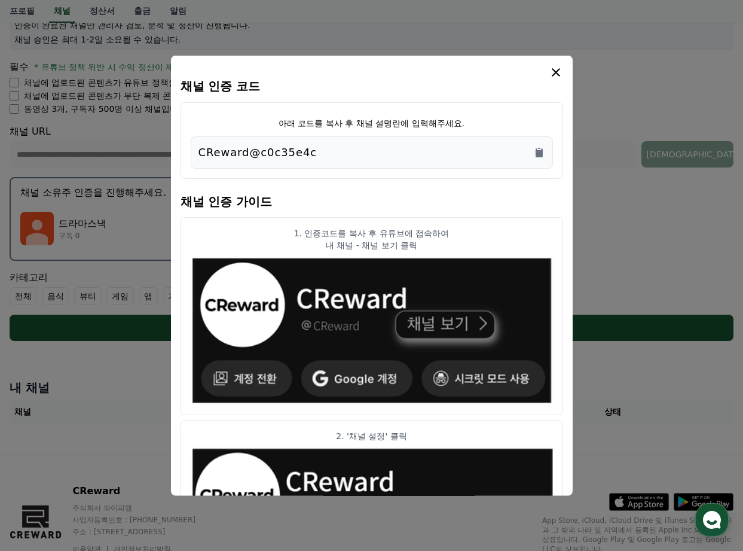
click at [551, 74] on icon "modal" at bounding box center [556, 72] width 14 height 14
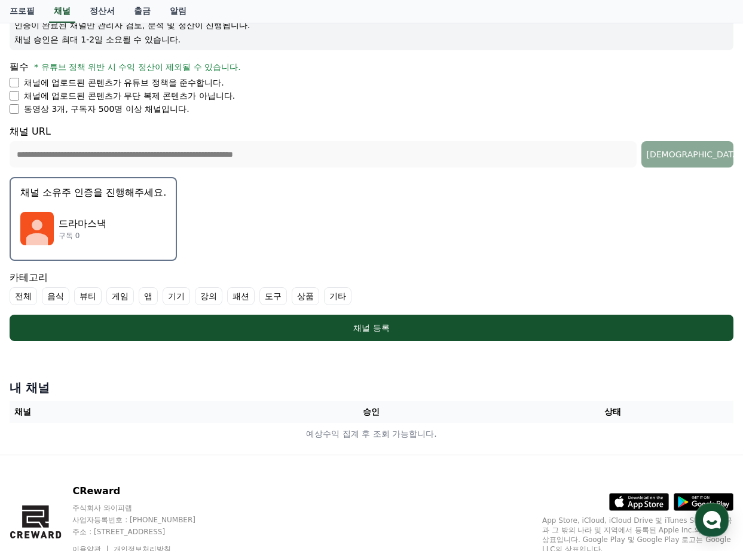
click at [560, 210] on form "**********" at bounding box center [372, 148] width 724 height 385
click at [549, 196] on form "**********" at bounding box center [372, 148] width 724 height 385
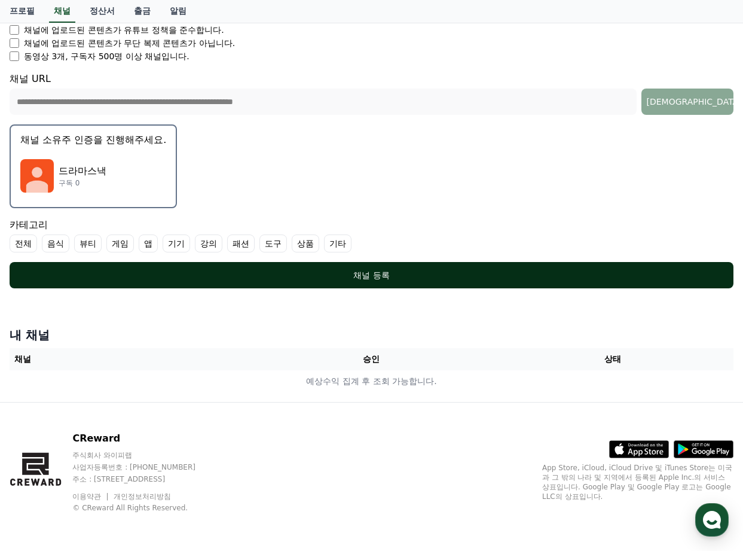
click at [392, 279] on div "채널 등록" at bounding box center [371, 275] width 676 height 12
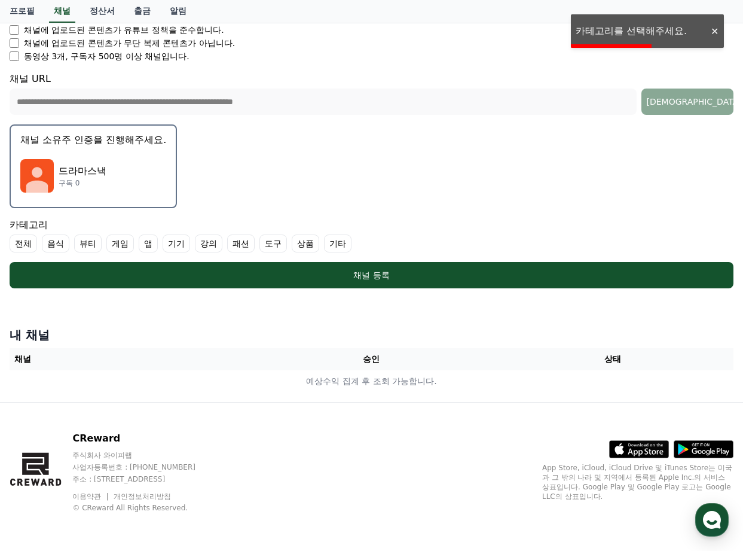
click at [20, 240] on label "전체" at bounding box center [23, 243] width 27 height 18
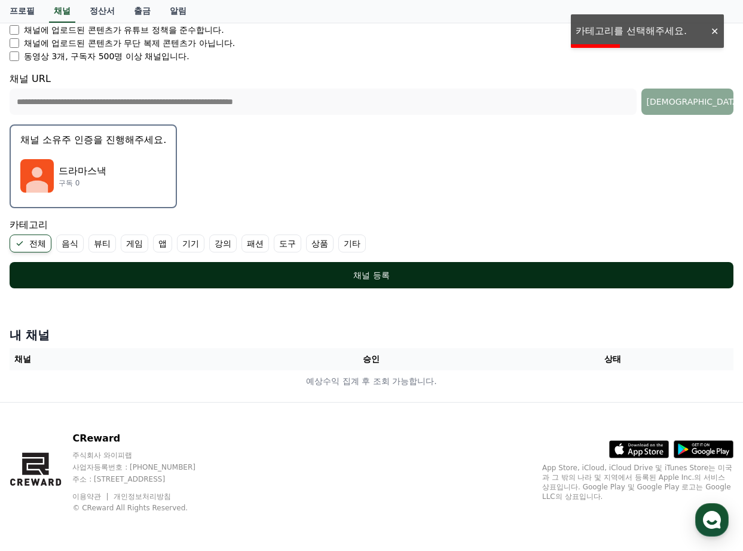
click at [100, 268] on button "채널 등록" at bounding box center [372, 275] width 724 height 26
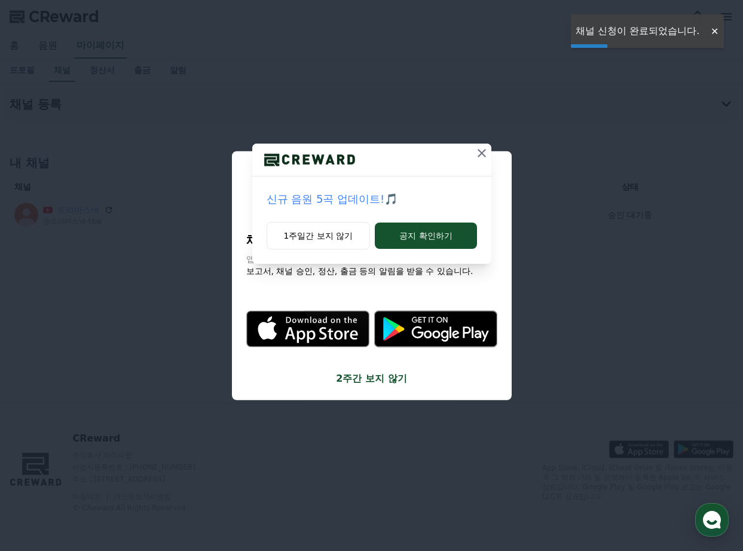
click at [455, 188] on div "신규 음원 5곡 업데이트!🎵" at bounding box center [371, 198] width 239 height 45
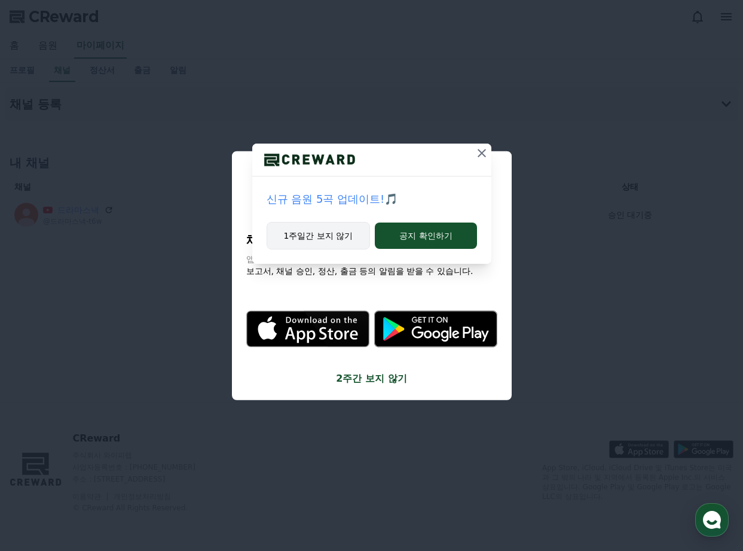
click at [343, 234] on button "1주일간 보지 않기" at bounding box center [319, 235] width 104 height 27
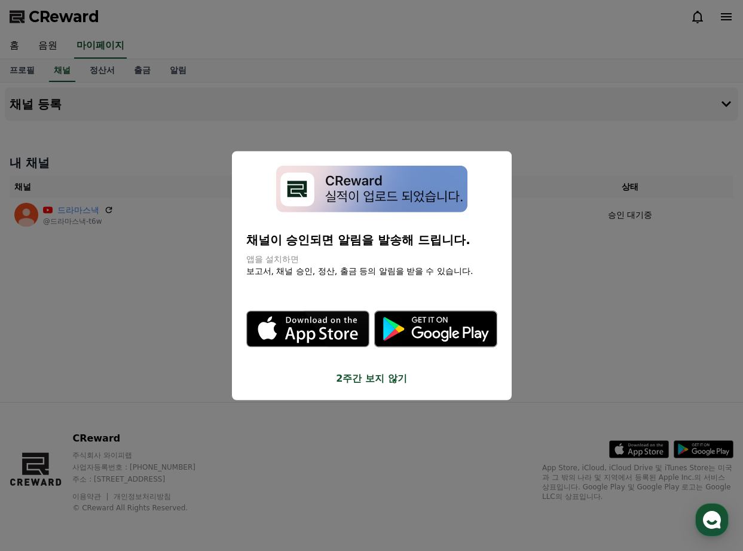
click at [435, 192] on img "modal" at bounding box center [371, 188] width 191 height 47
click at [381, 377] on button "2주간 보지 않기" at bounding box center [371, 378] width 251 height 14
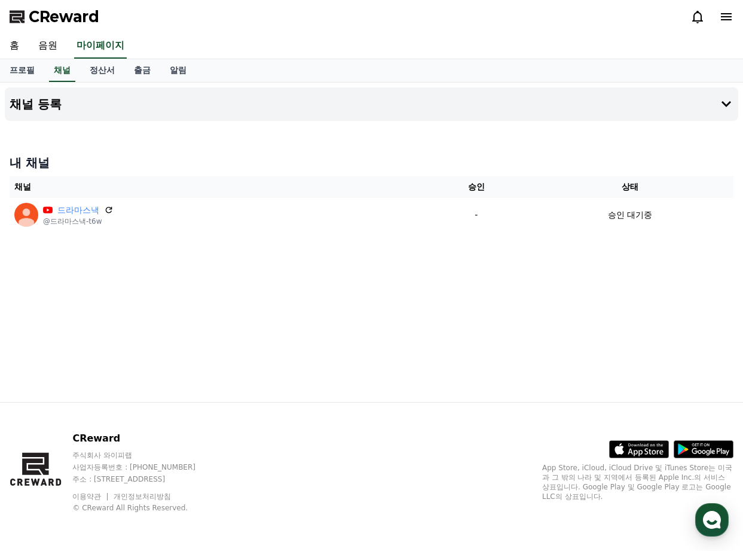
click at [402, 317] on div "채널 등록 내 채널 채널 승인 상태 드라마스낵 @드라마스낵-t6w - 승인 대기중" at bounding box center [371, 241] width 743 height 319
click at [109, 67] on link "정산서" at bounding box center [102, 70] width 44 height 23
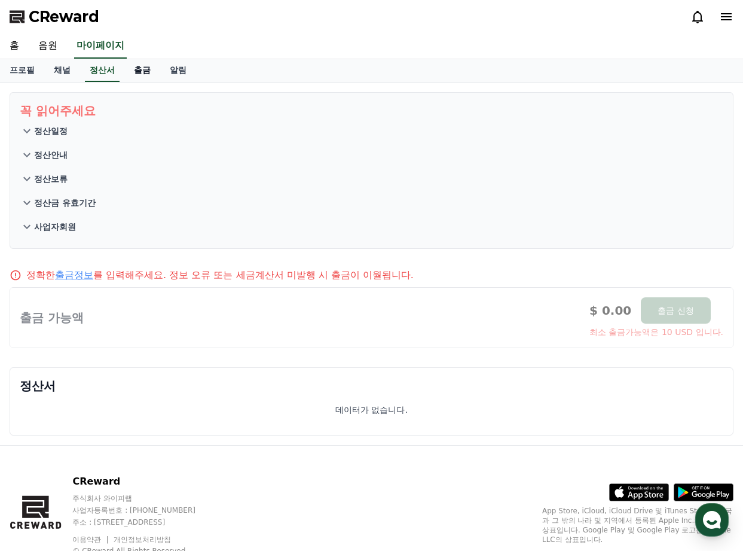
click at [144, 69] on link "출금" at bounding box center [142, 70] width 36 height 23
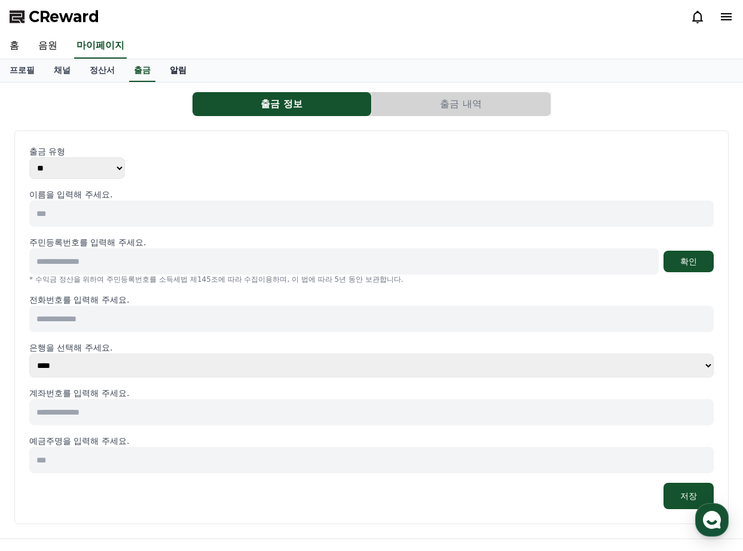
click at [175, 67] on link "알림" at bounding box center [178, 70] width 36 height 23
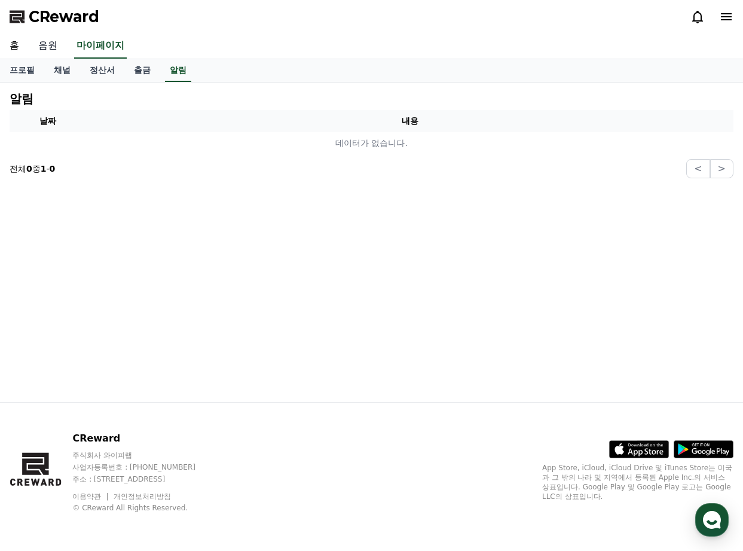
click at [49, 47] on link "음원" at bounding box center [48, 45] width 38 height 25
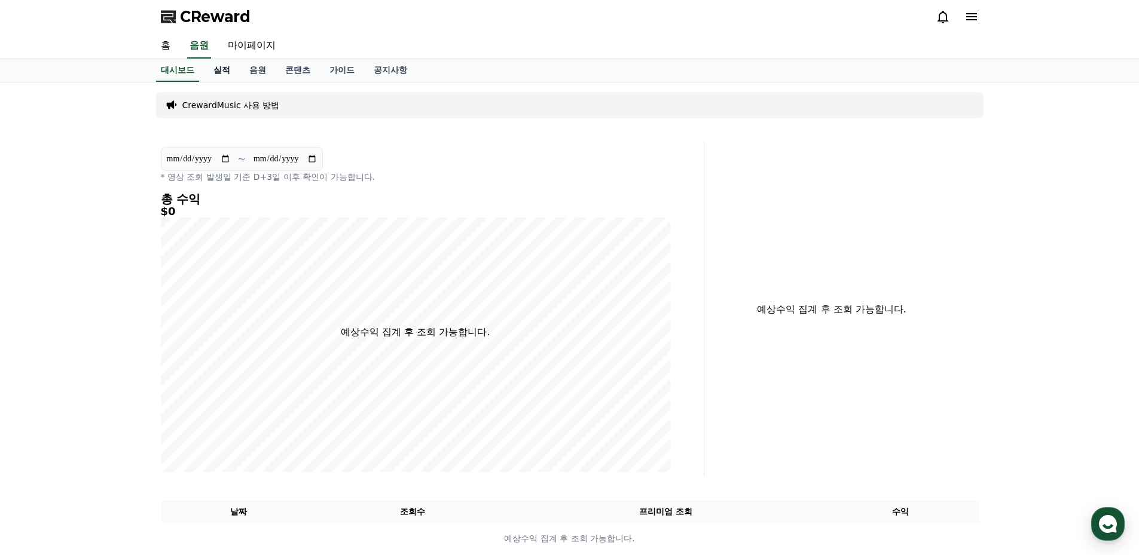
click at [236, 68] on link "실적" at bounding box center [222, 70] width 36 height 23
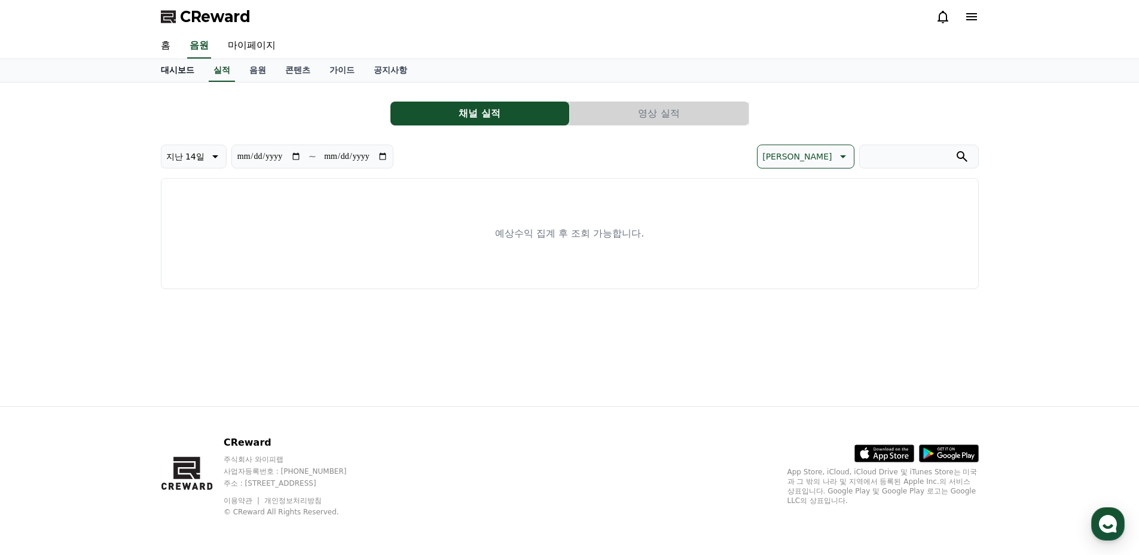
click at [173, 77] on link "대시보드" at bounding box center [177, 70] width 53 height 23
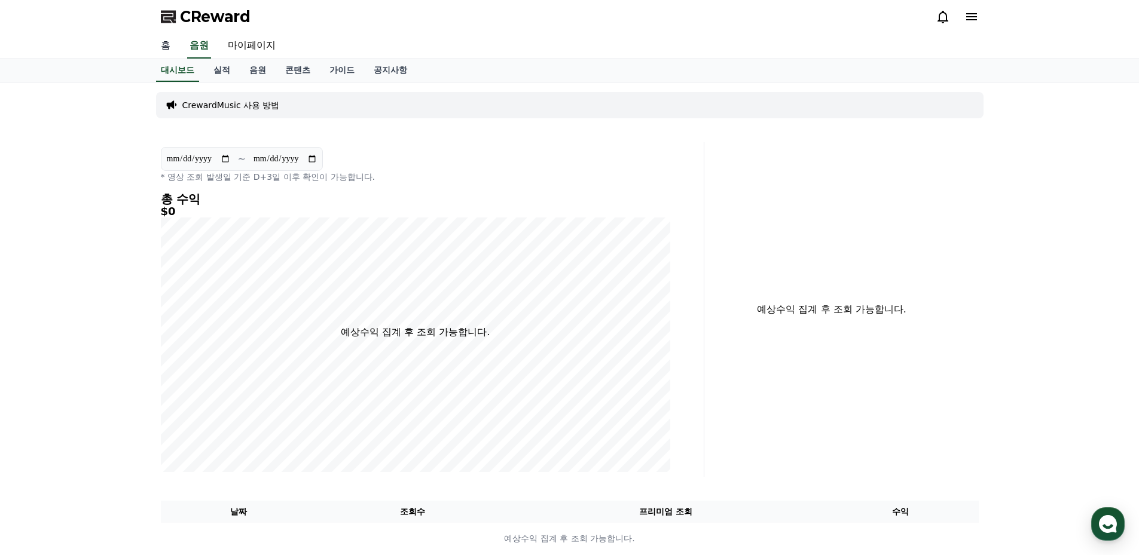
click at [166, 45] on link "홈" at bounding box center [165, 45] width 29 height 25
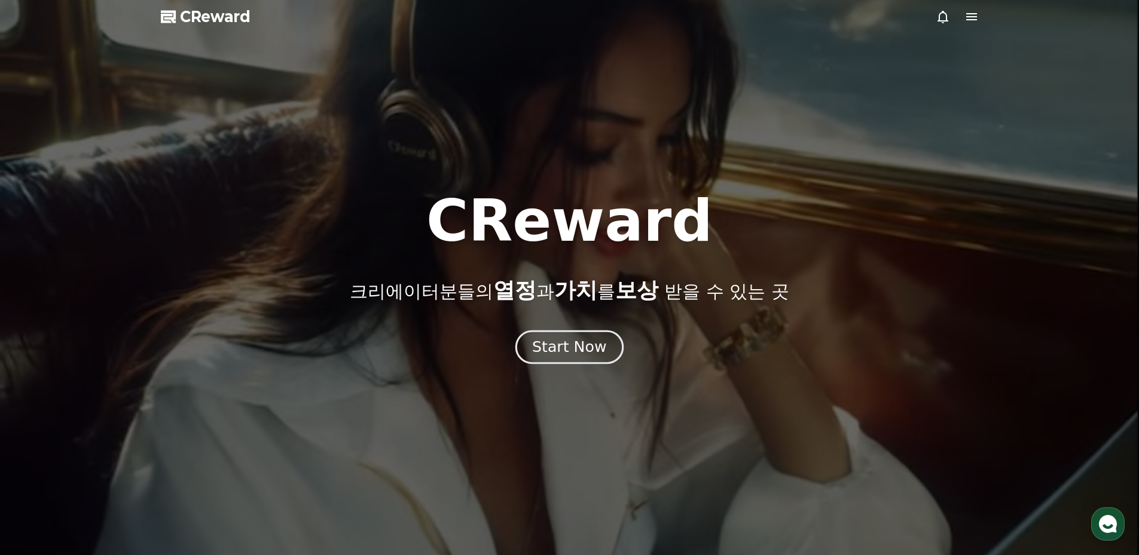
click at [577, 350] on div "Start Now" at bounding box center [569, 347] width 74 height 20
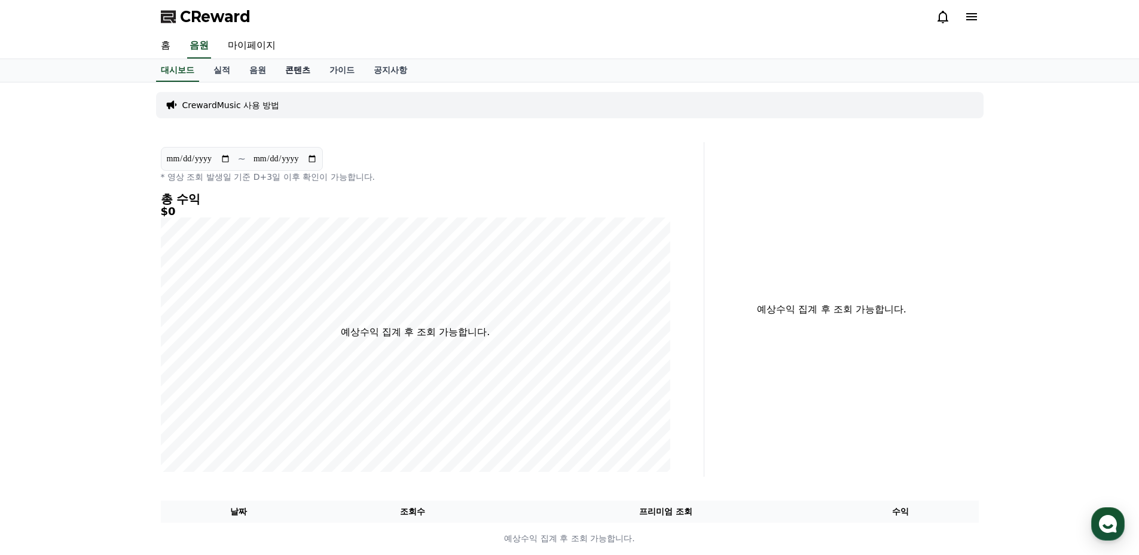
click at [302, 68] on link "콘텐츠" at bounding box center [298, 70] width 44 height 23
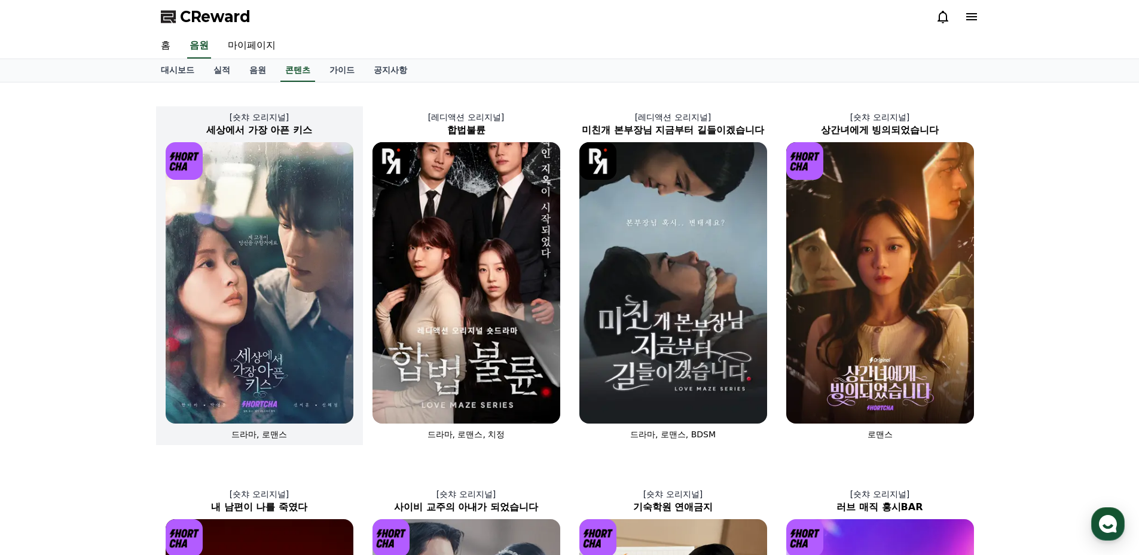
click at [327, 228] on img at bounding box center [260, 283] width 188 height 282
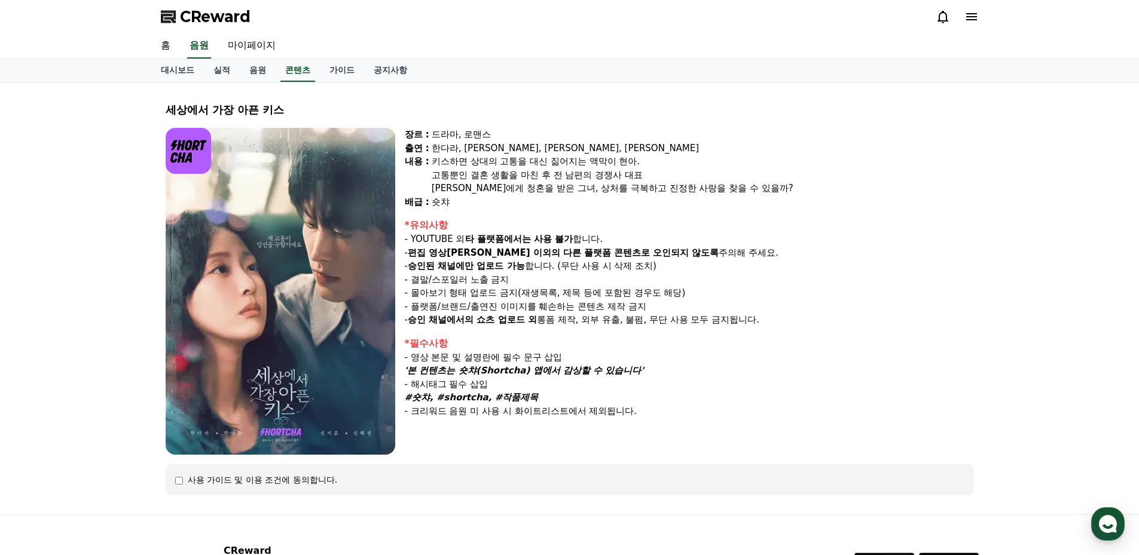
scroll to position [108, 0]
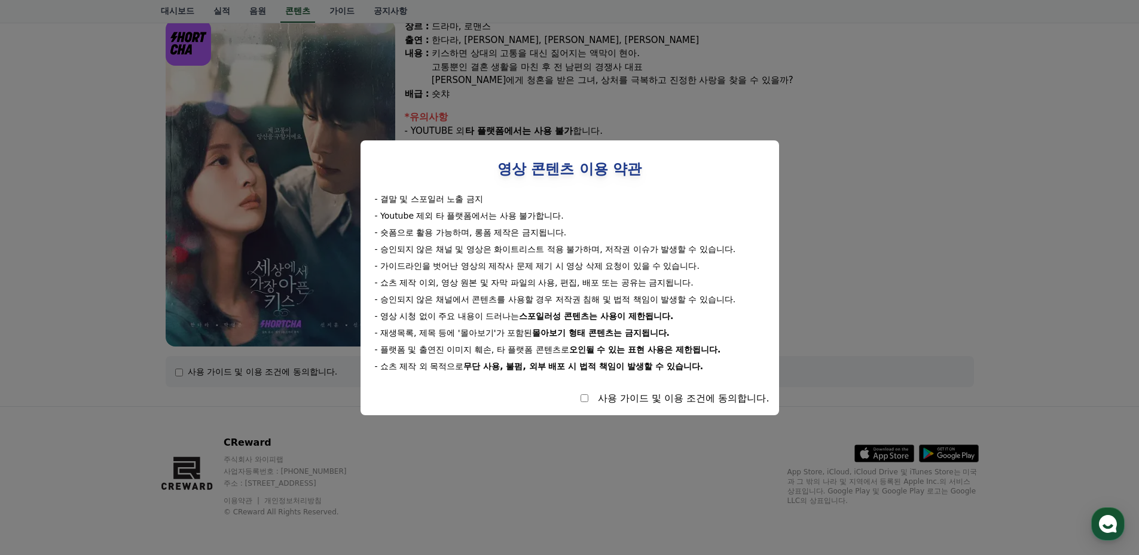
select select
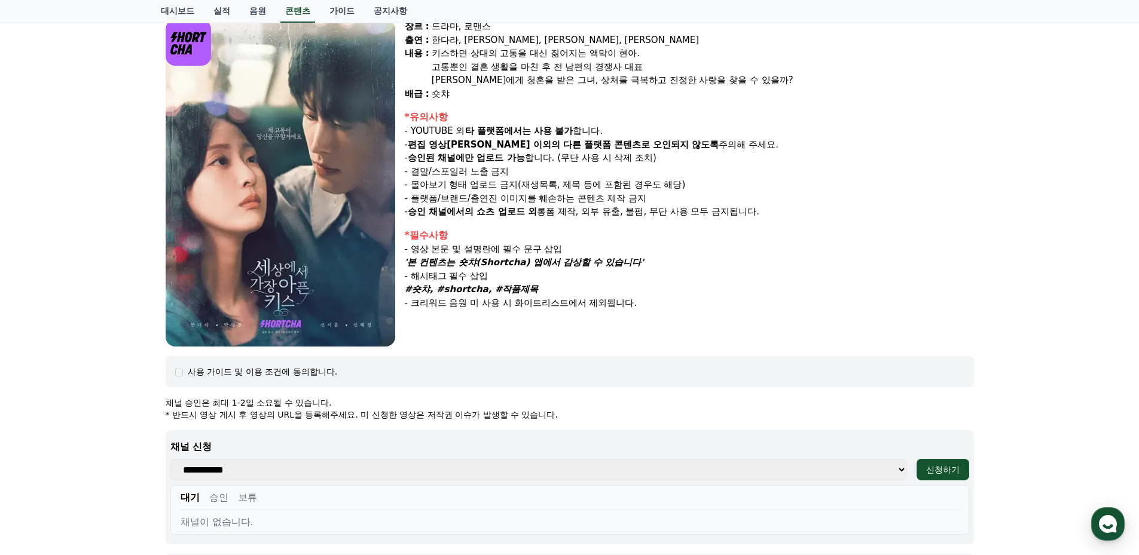
scroll to position [457, 0]
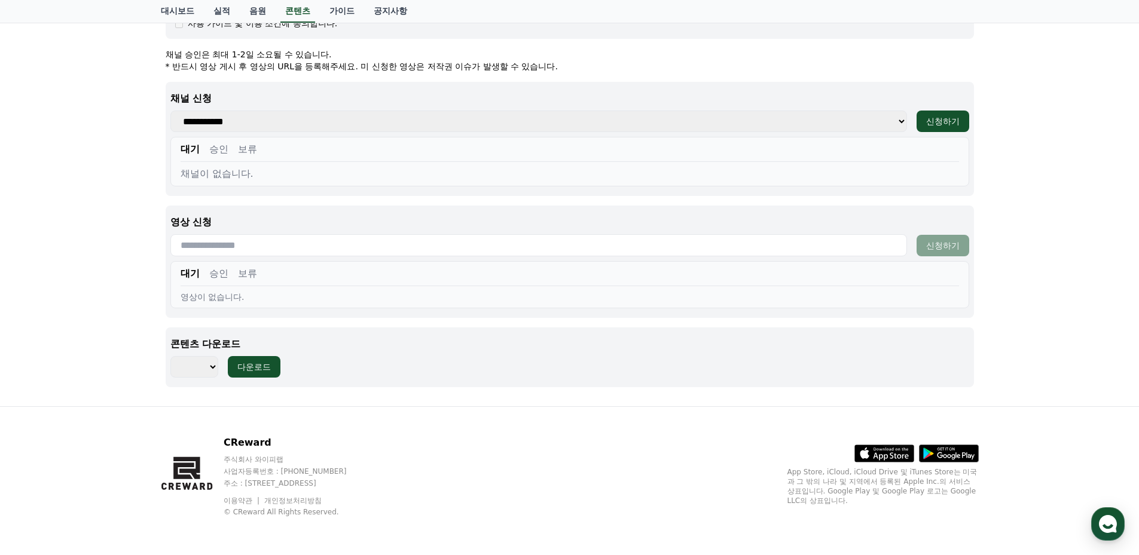
click at [423, 124] on select "**********" at bounding box center [538, 122] width 736 height 22
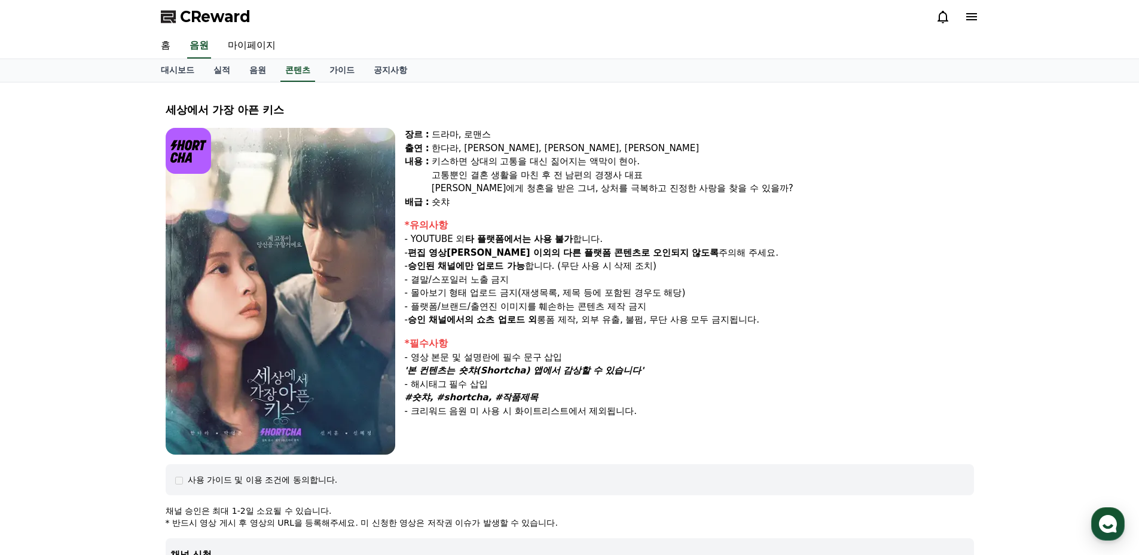
scroll to position [299, 0]
